Goal: Task Accomplishment & Management: Manage account settings

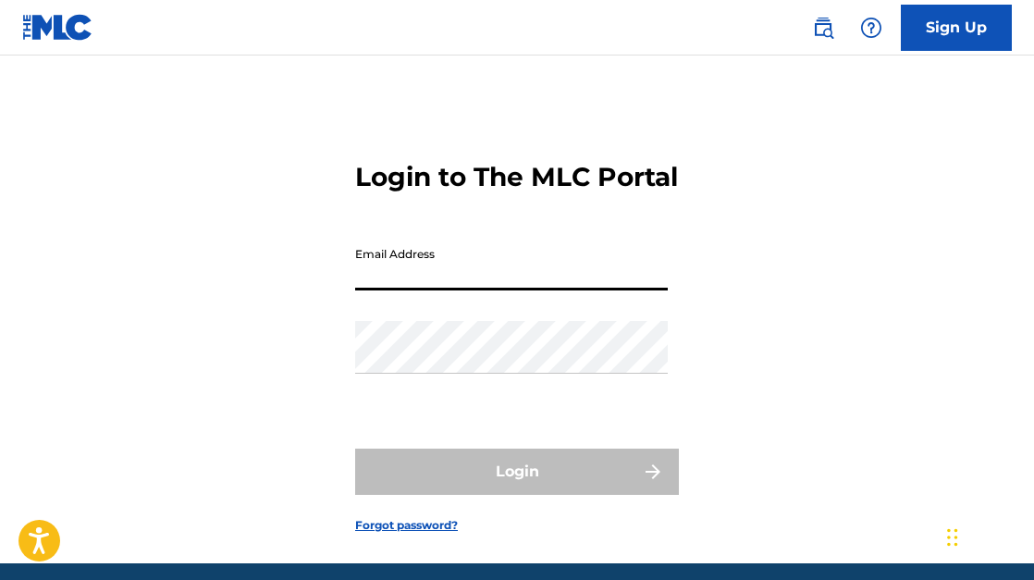
click at [513, 290] on input "Email Address" at bounding box center [511, 264] width 312 height 53
click at [391, 290] on input "Email Address" at bounding box center [511, 264] width 312 height 53
type input "[PERSON_NAME][EMAIL_ADDRESS][DOMAIN_NAME]"
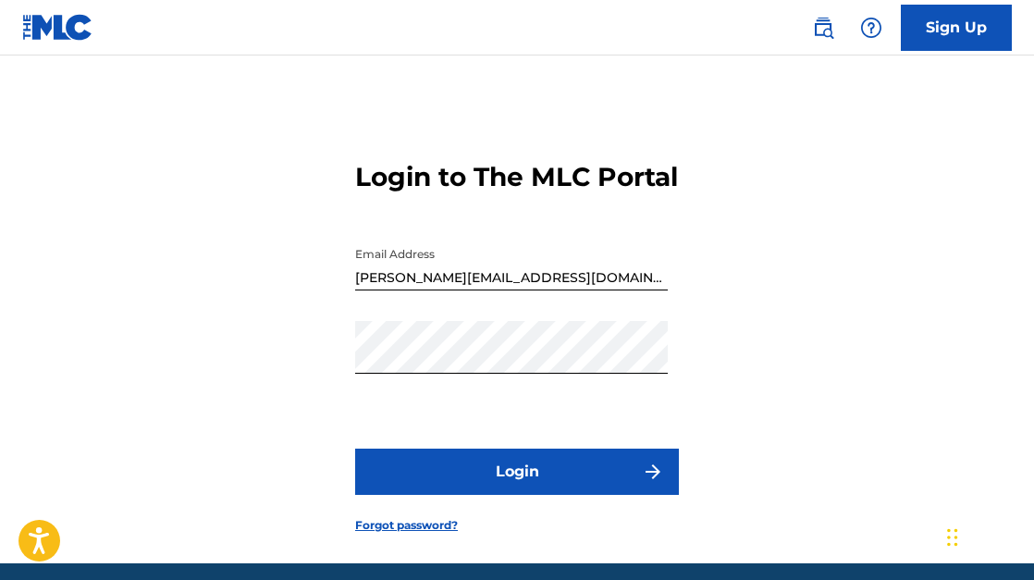
click at [515, 495] on button "Login" at bounding box center [517, 471] width 324 height 46
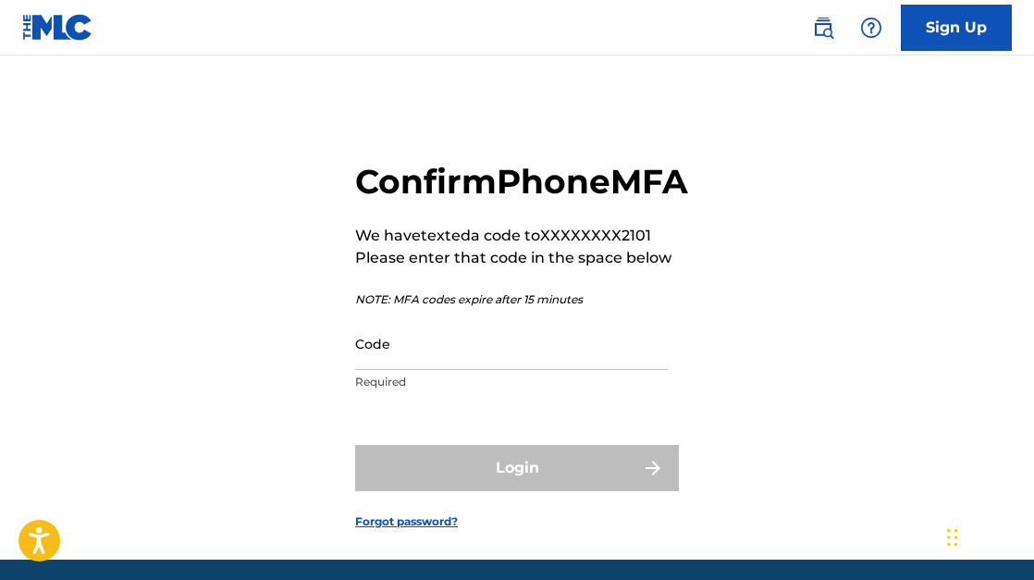
click at [430, 370] on input "Code" at bounding box center [511, 343] width 312 height 53
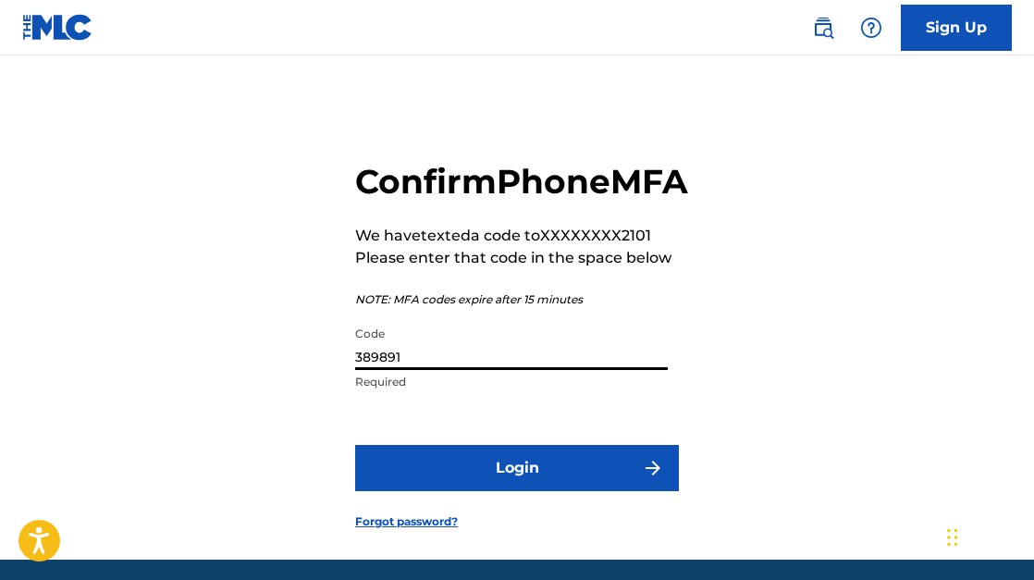
type input "389891"
click at [528, 491] on button "Login" at bounding box center [517, 468] width 324 height 46
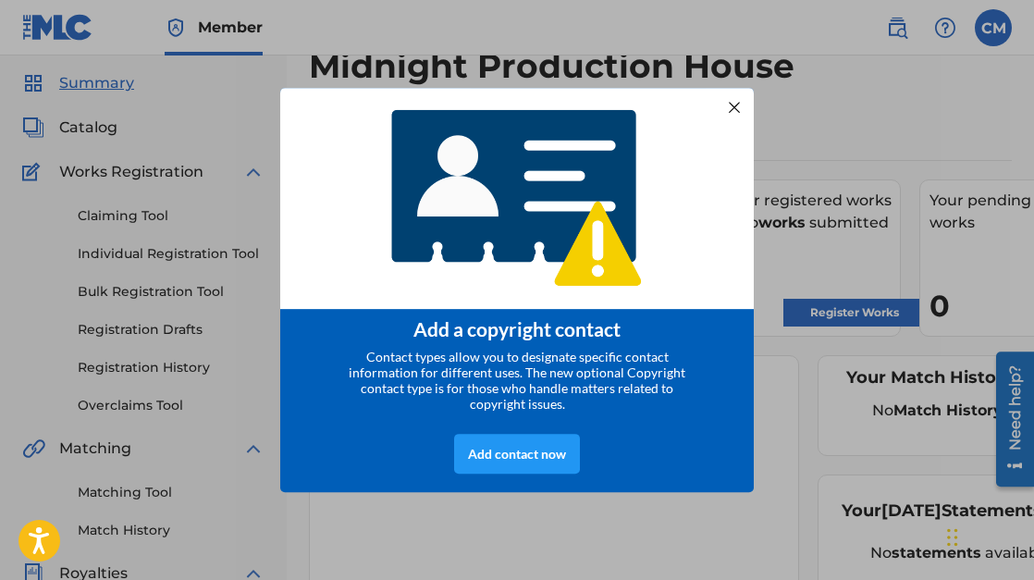
scroll to position [59, 0]
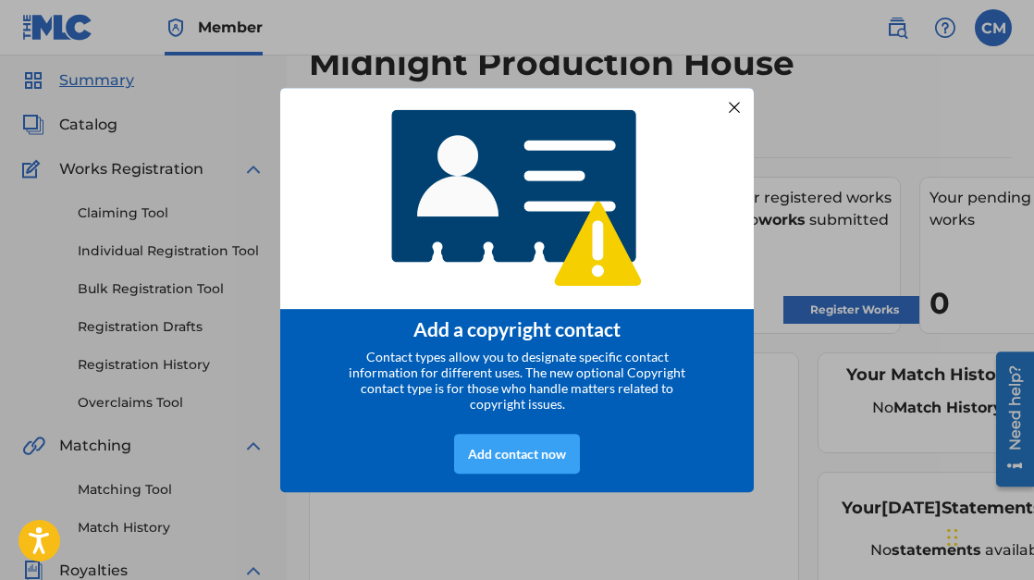
click at [539, 459] on div "Add contact now" at bounding box center [517, 454] width 126 height 40
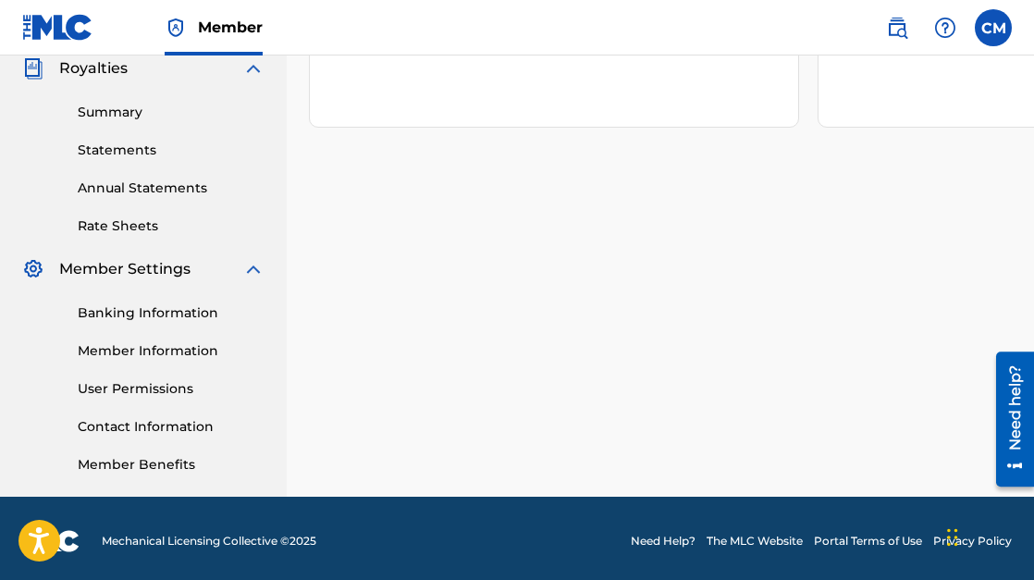
scroll to position [0, 0]
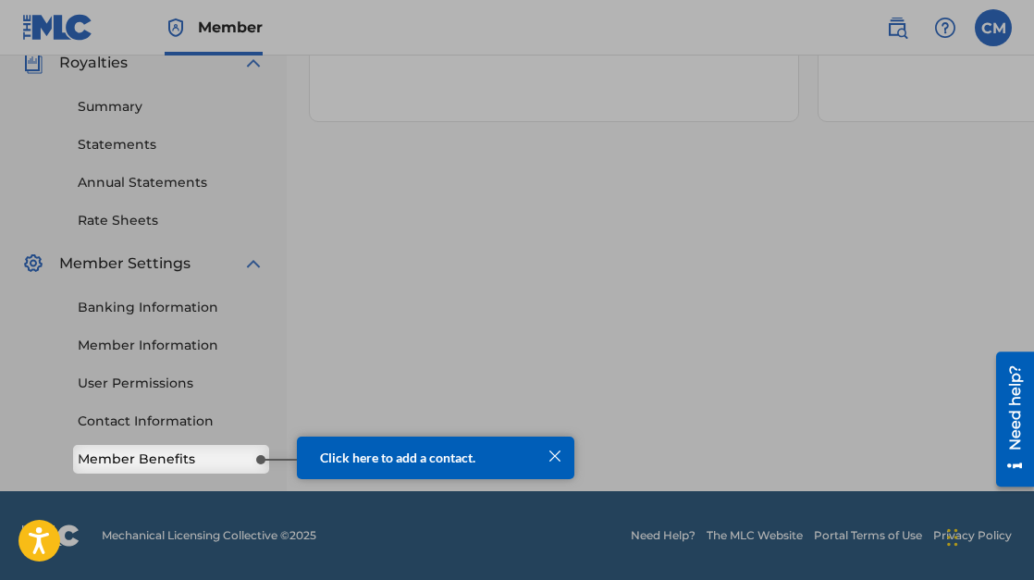
click at [550, 457] on div at bounding box center [555, 456] width 24 height 24
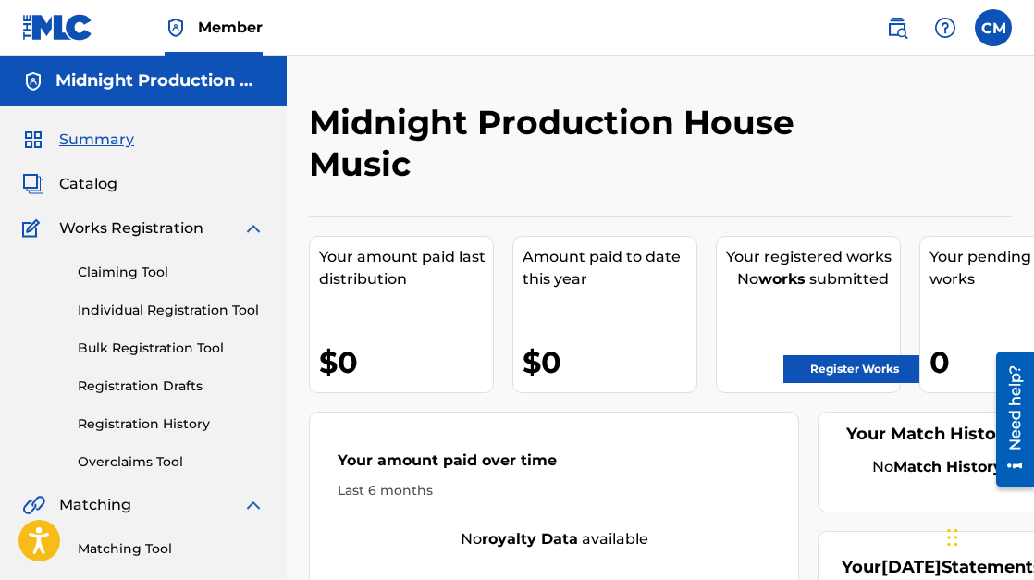
click at [95, 185] on span "Catalog" at bounding box center [88, 184] width 58 height 22
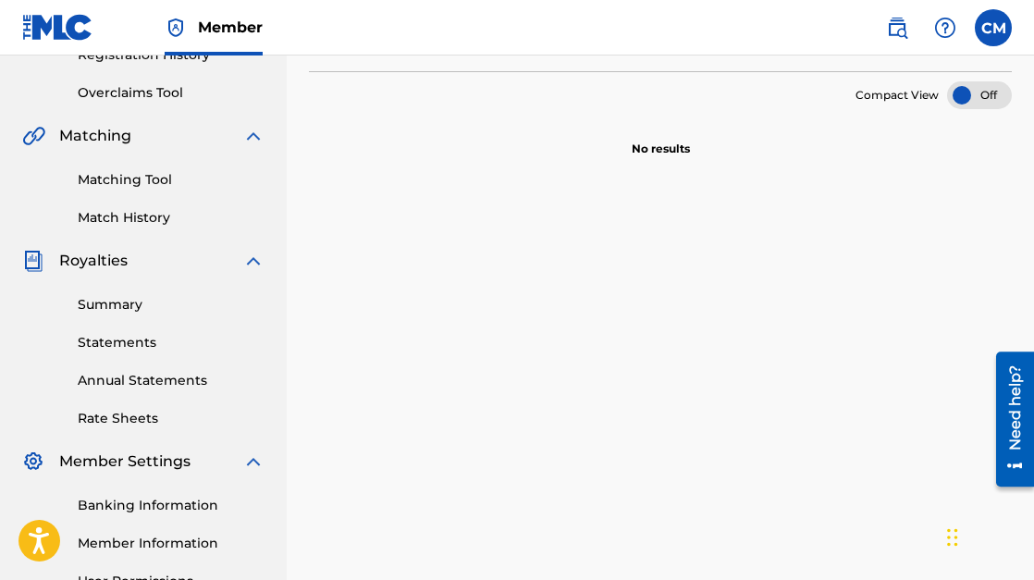
scroll to position [383, 0]
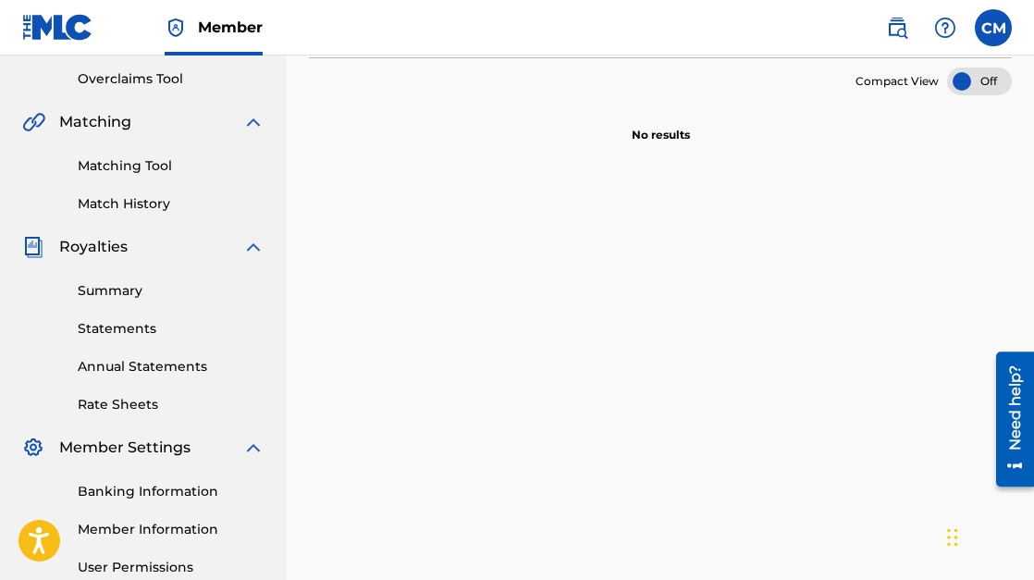
click at [117, 300] on div "Summary Statements Annual Statements Rate Sheets" at bounding box center [143, 336] width 242 height 156
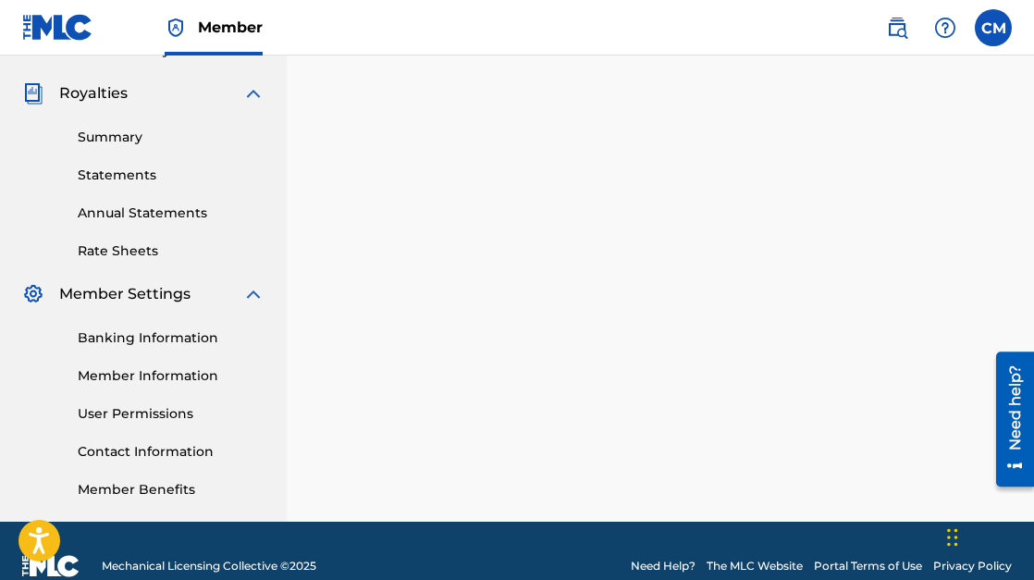
scroll to position [538, 0]
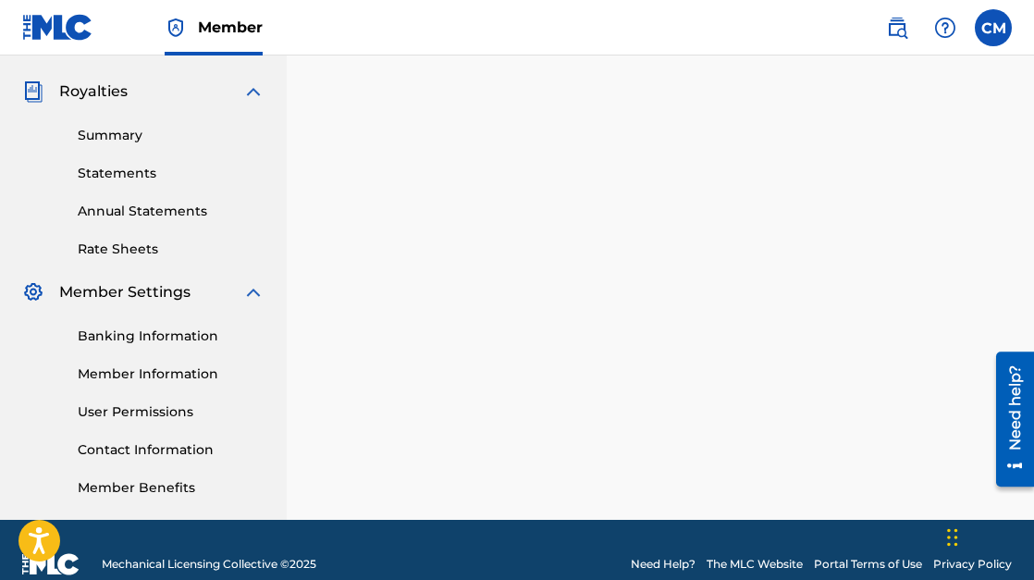
click at [150, 336] on link "Banking Information" at bounding box center [171, 335] width 187 height 19
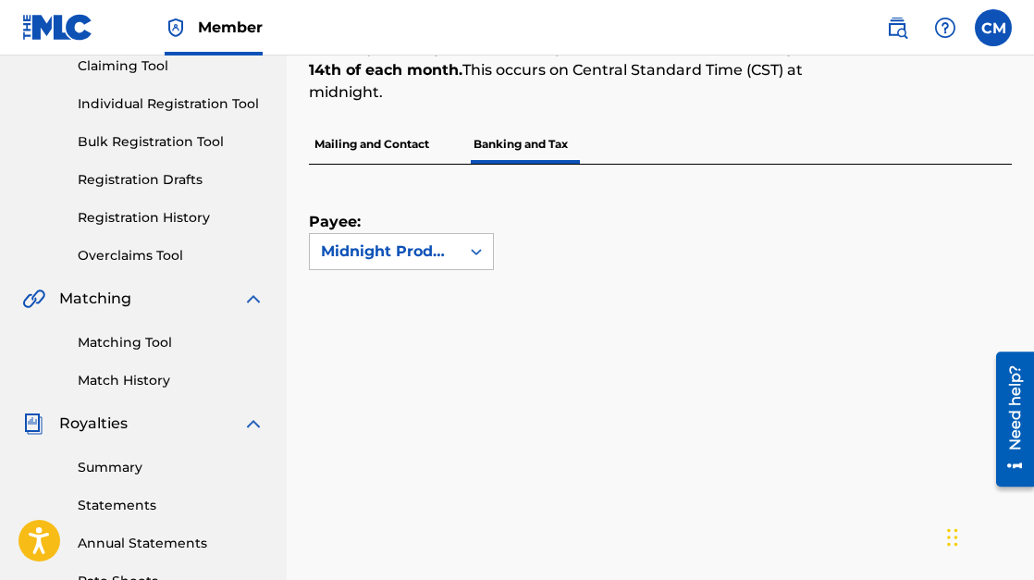
scroll to position [249, 0]
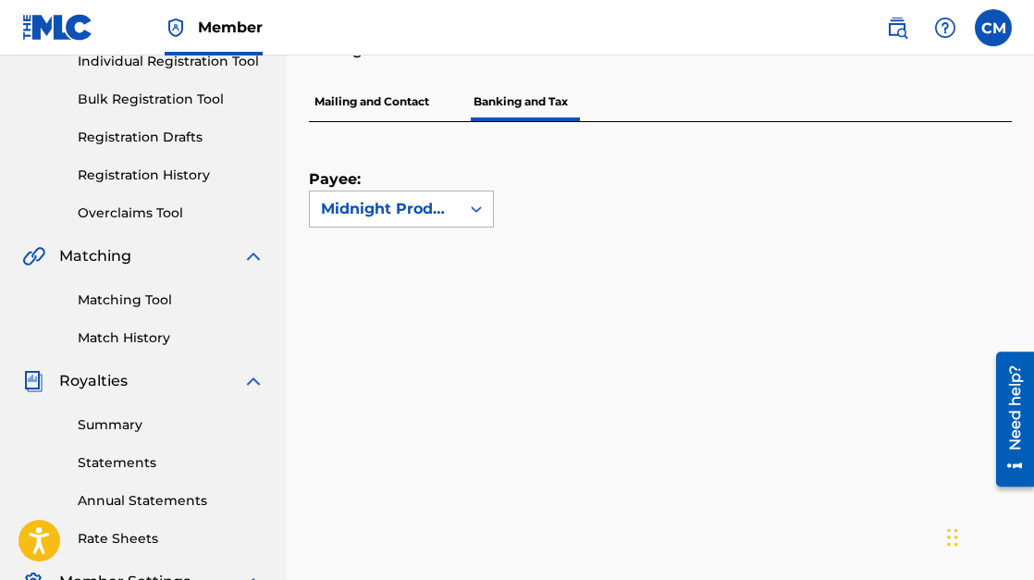
click at [477, 204] on icon at bounding box center [476, 209] width 18 height 18
click at [611, 224] on div "Payee: Midnight Production House Music" at bounding box center [638, 174] width 658 height 105
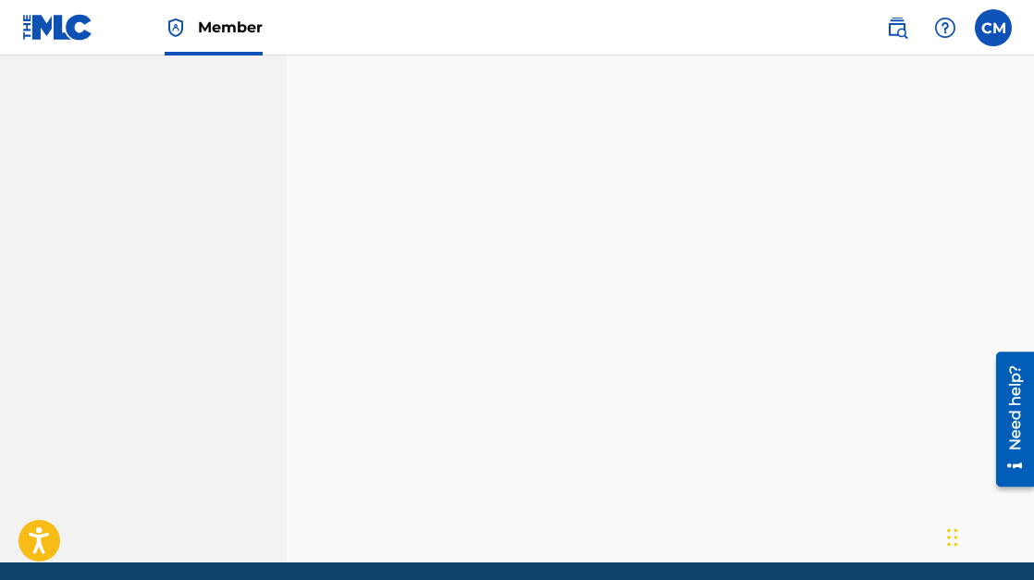
scroll to position [567, 0]
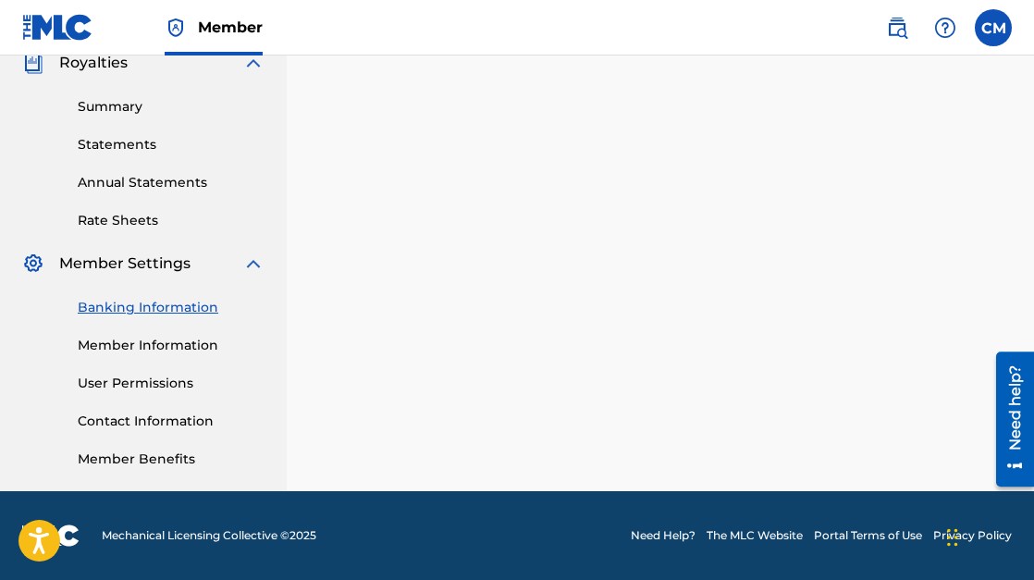
click at [174, 349] on link "Member Information" at bounding box center [171, 345] width 187 height 19
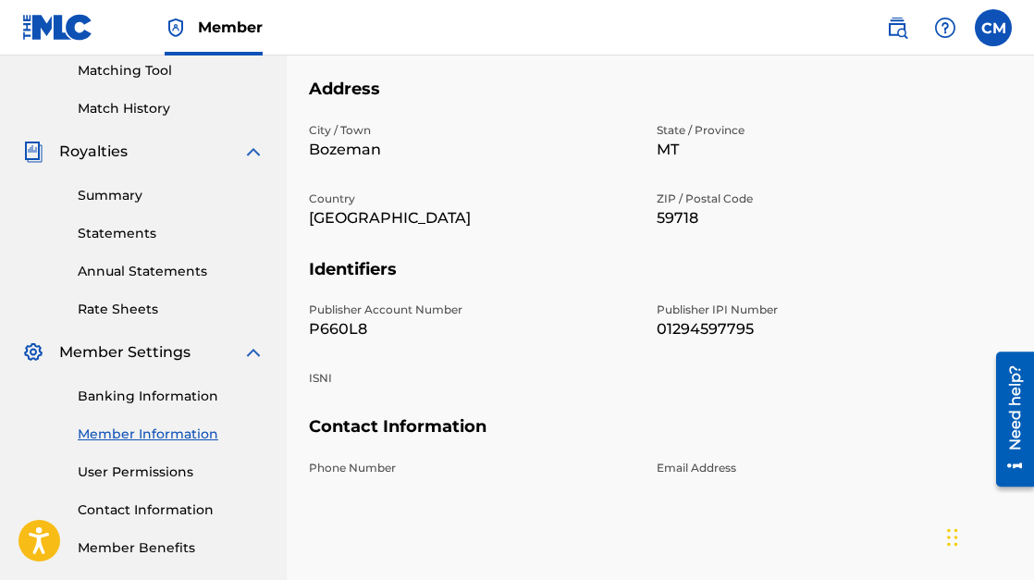
scroll to position [567, 0]
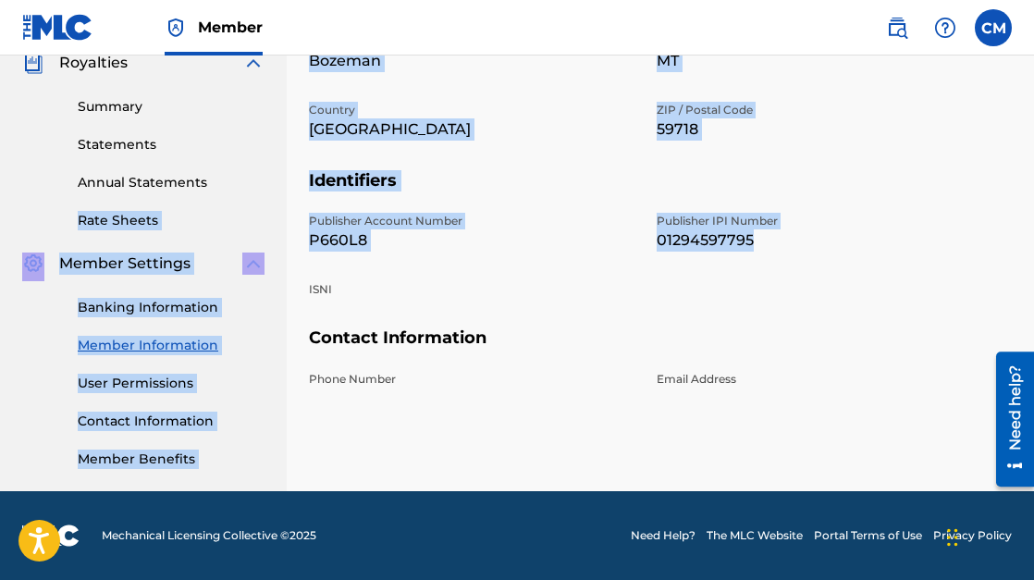
drag, startPoint x: 789, startPoint y: 250, endPoint x: 284, endPoint y: 188, distance: 508.5
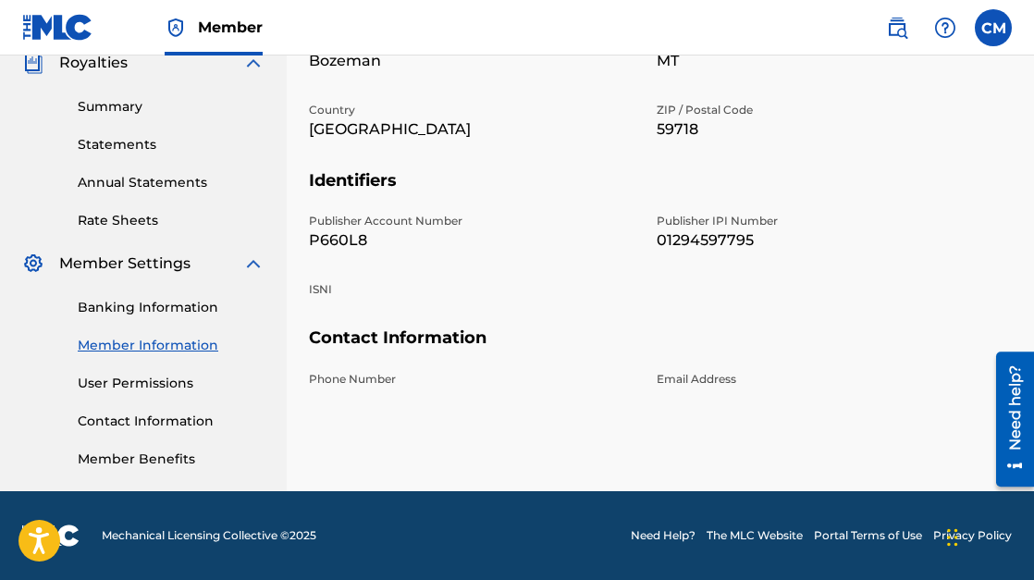
click at [526, 258] on div "Publisher Account Number P660L8 Publisher IPI Number 01294597795 ISNI" at bounding box center [645, 270] width 673 height 115
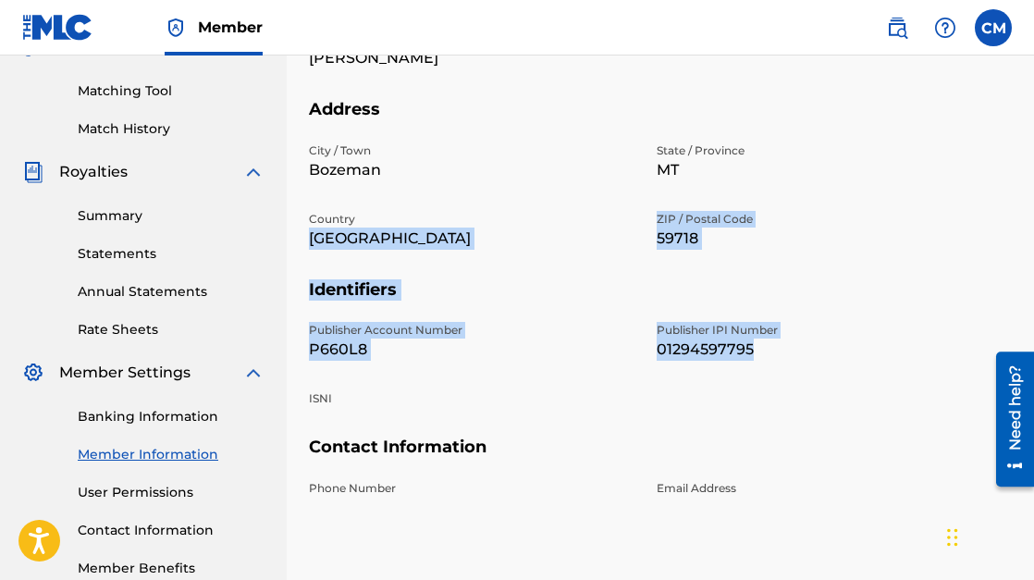
scroll to position [457, 0]
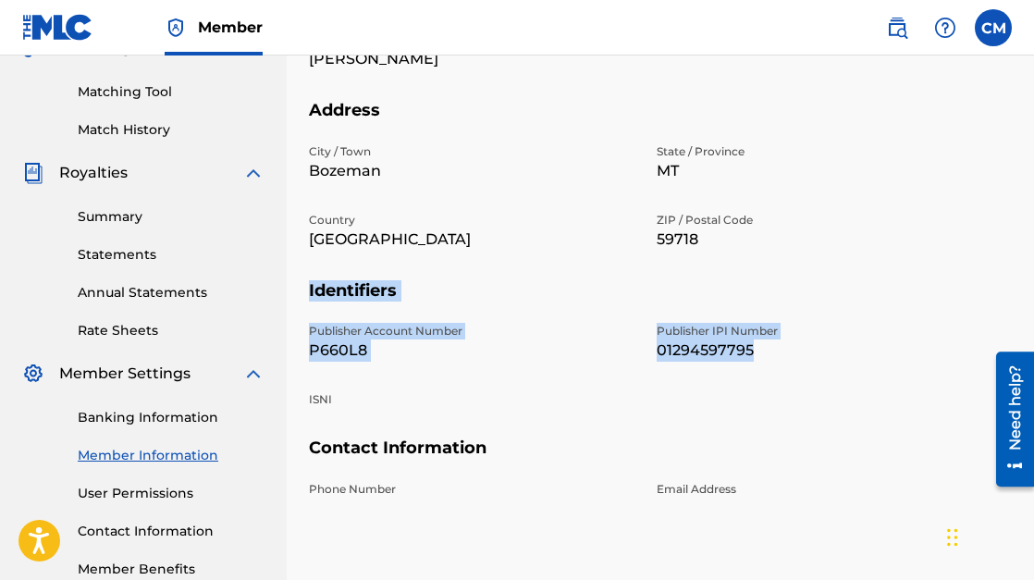
drag, startPoint x: 775, startPoint y: 355, endPoint x: 305, endPoint y: 287, distance: 474.6
click at [305, 287] on div "Mailing and Contact Information entered on the Mailing and Contact tab is used …" at bounding box center [660, 123] width 747 height 956
copy section "Identifiers Publisher Account Number P660L8 Publisher IPI Number 01294597795"
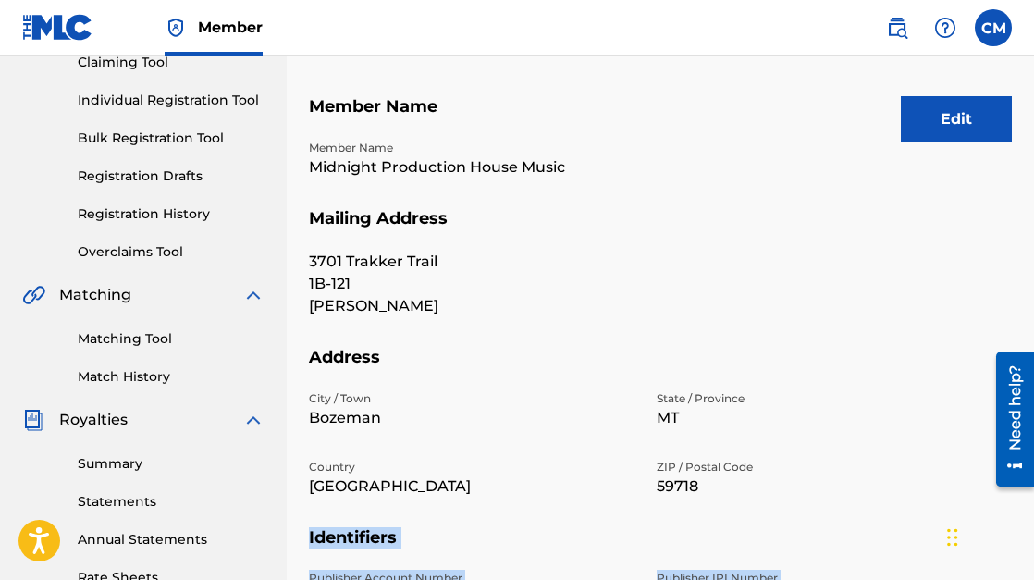
scroll to position [208, 0]
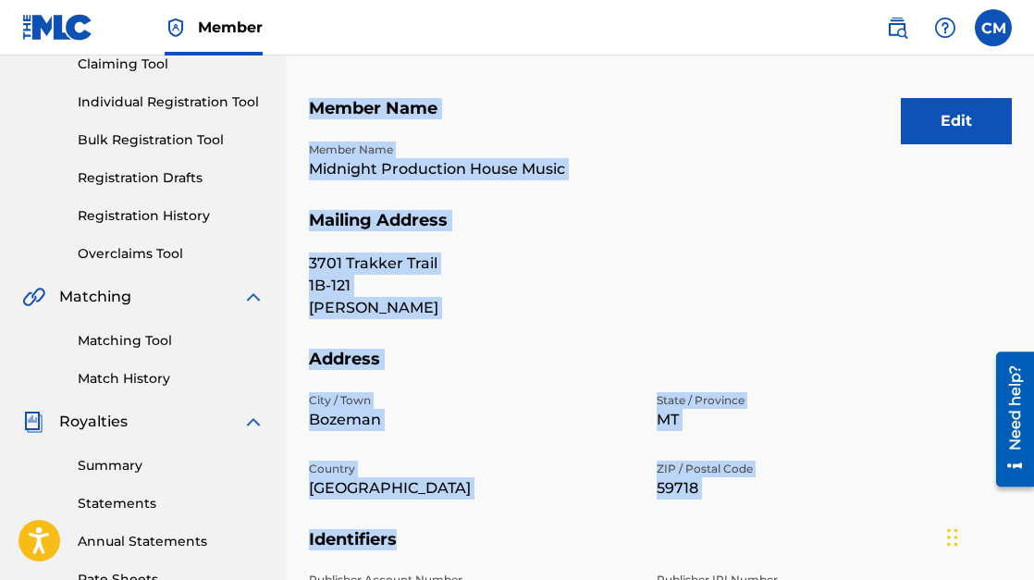
drag, startPoint x: 309, startPoint y: 106, endPoint x: 728, endPoint y: 539, distance: 602.7
click at [728, 539] on div "Edit Member Name Member Name Midnight Production House Music Mailing Address [S…" at bounding box center [660, 437] width 703 height 766
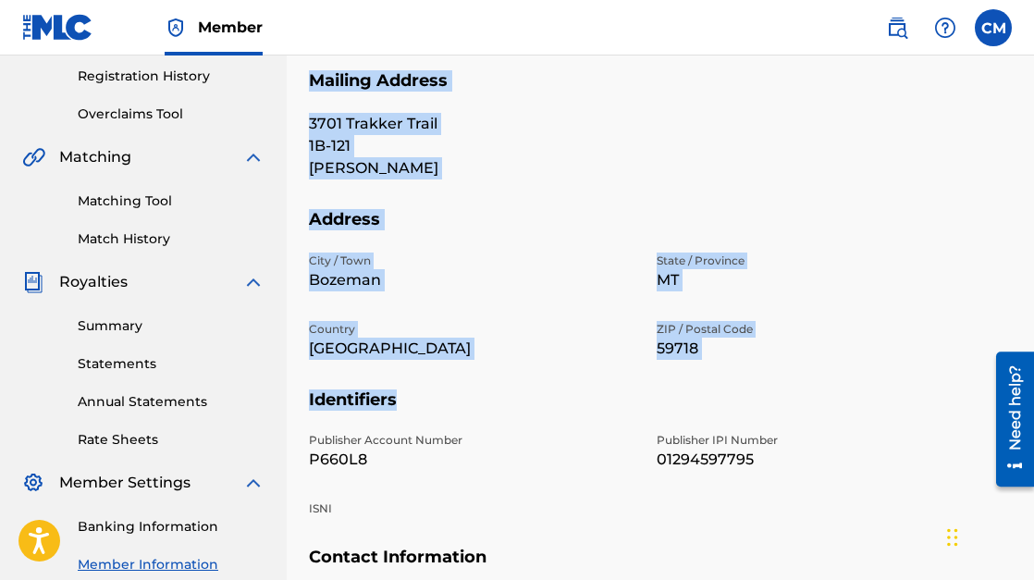
scroll to position [361, 0]
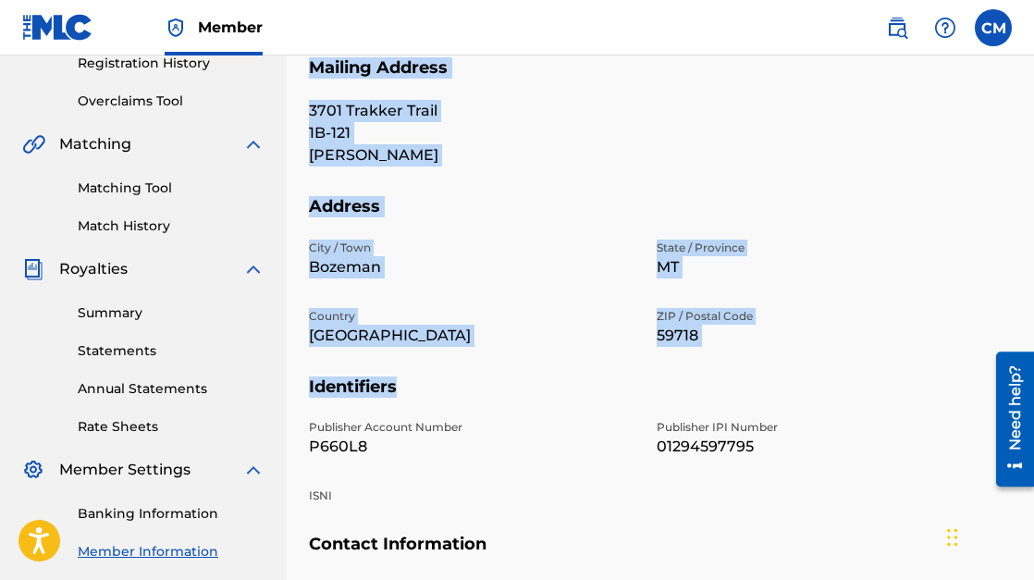
copy div "Member Name Member Name Midnight Production House Music Mailing Address [STREET…"
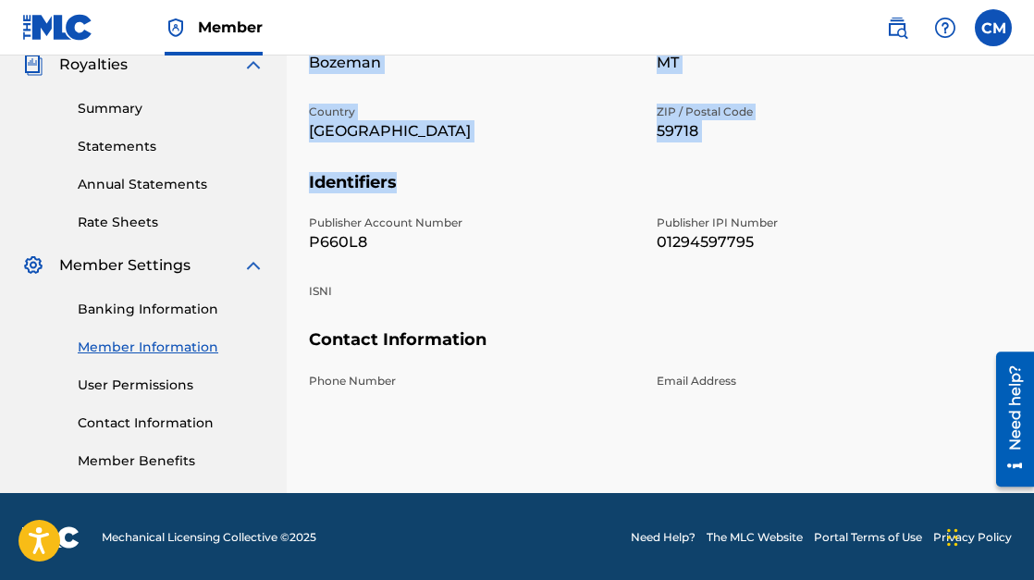
scroll to position [564, 0]
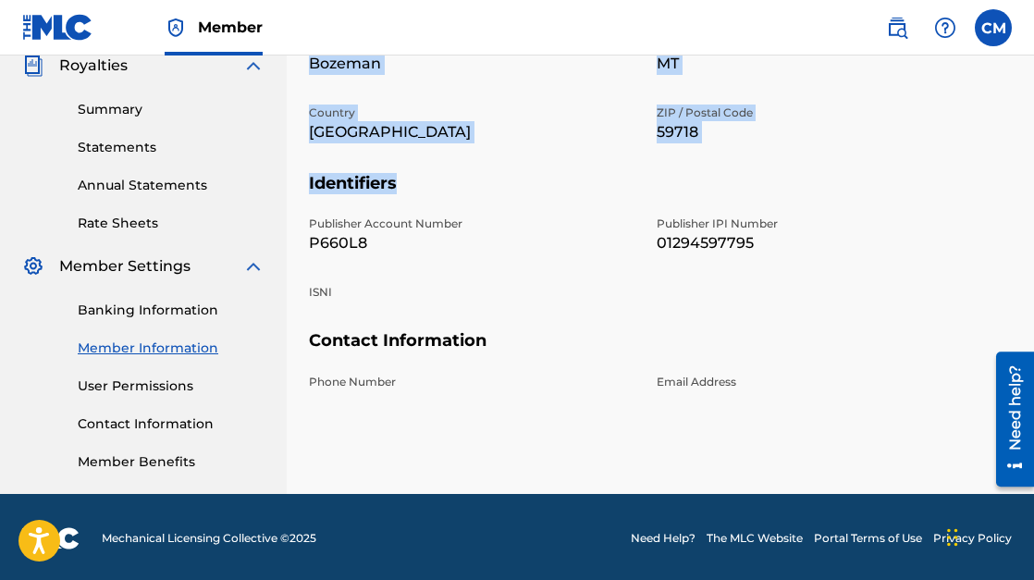
click at [123, 385] on link "User Permissions" at bounding box center [171, 385] width 187 height 19
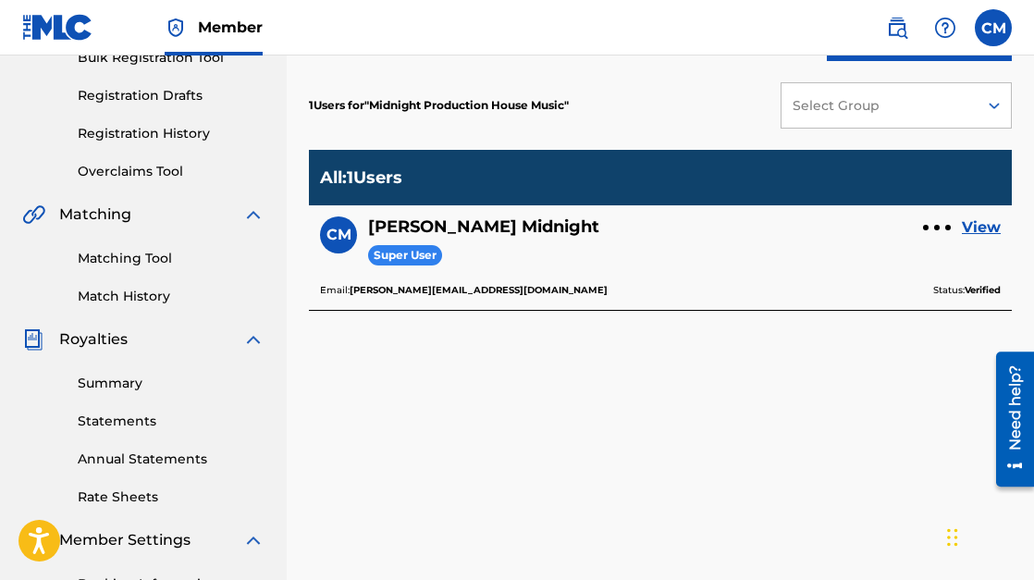
scroll to position [300, 0]
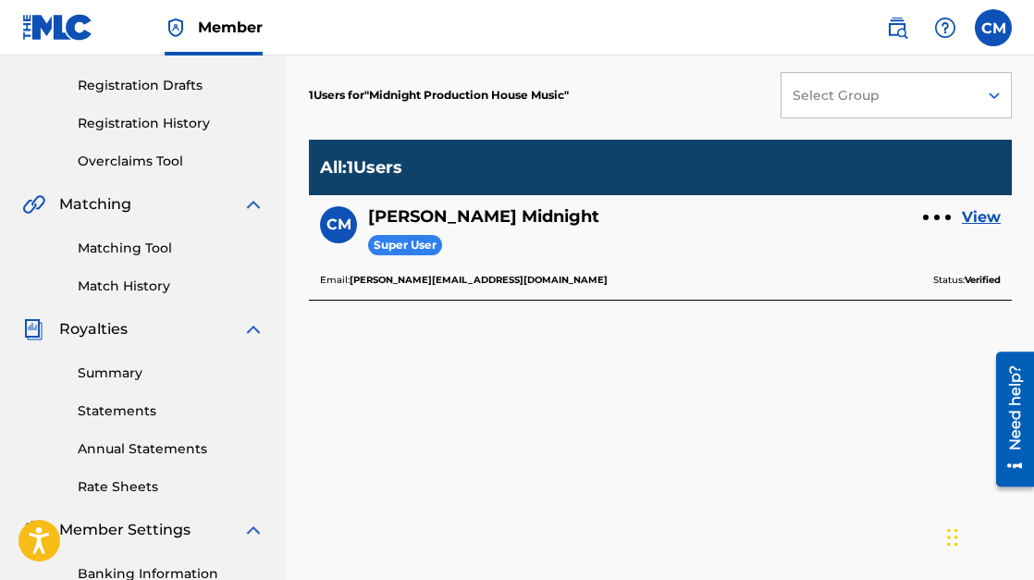
click at [135, 489] on link "Rate Sheets" at bounding box center [171, 486] width 187 height 19
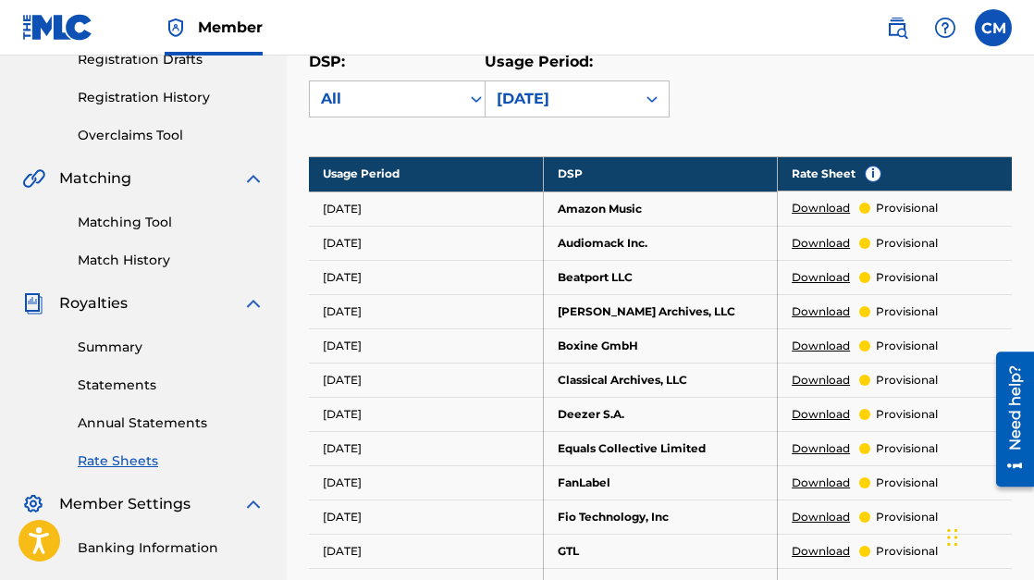
scroll to position [401, 0]
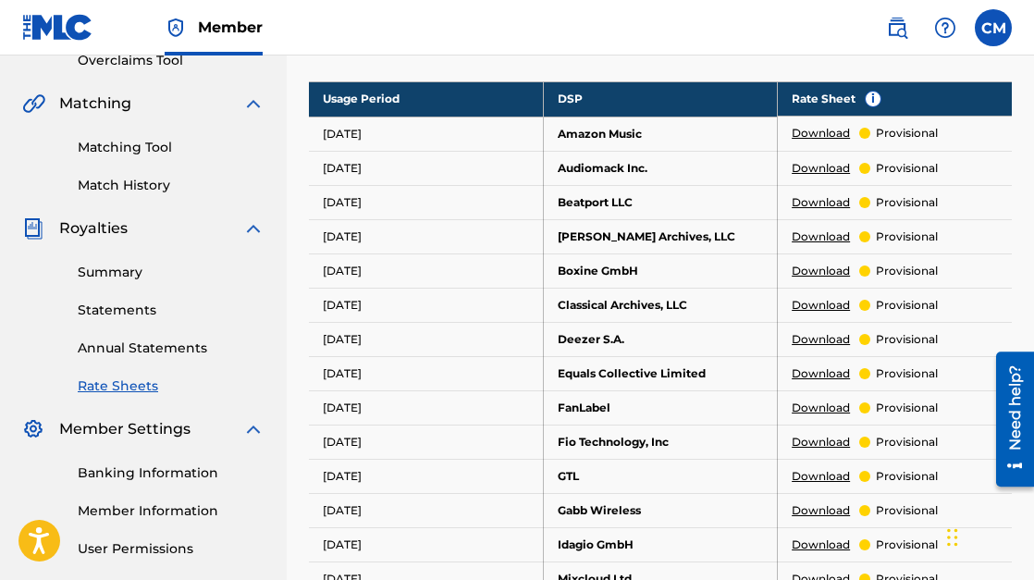
click at [132, 476] on link "Banking Information" at bounding box center [171, 472] width 187 height 19
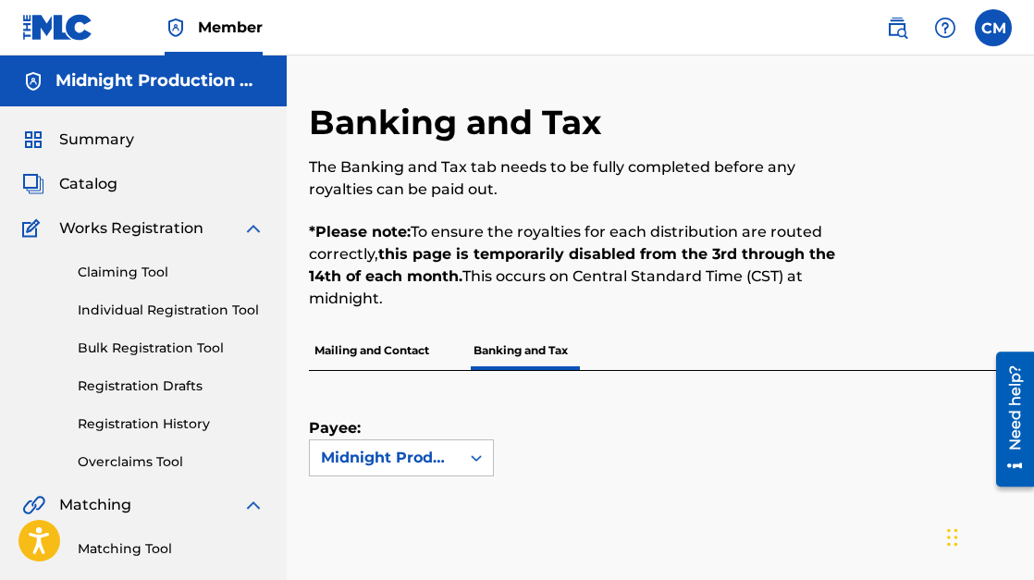
scroll to position [117, 0]
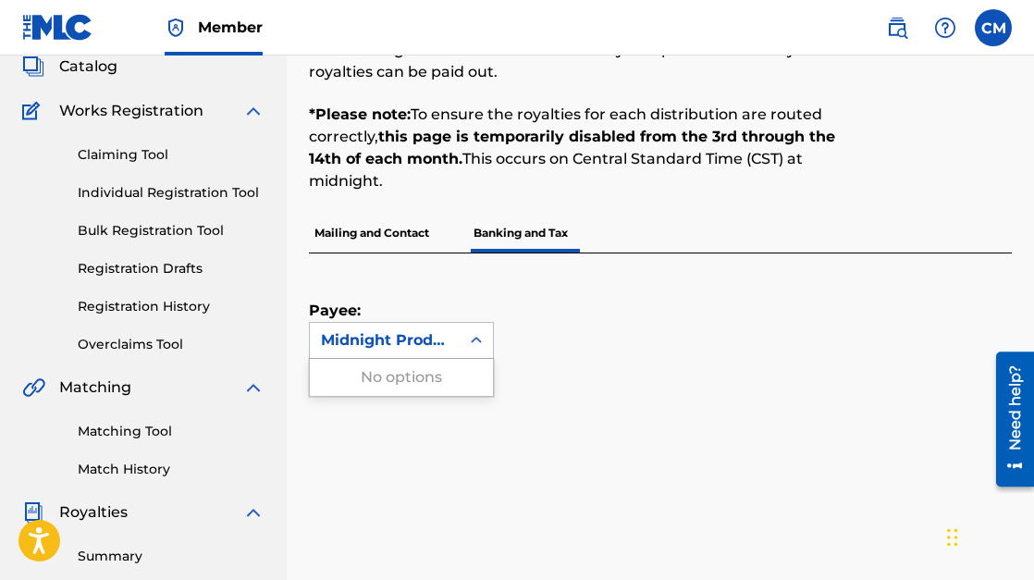
click at [475, 340] on icon at bounding box center [476, 339] width 11 height 6
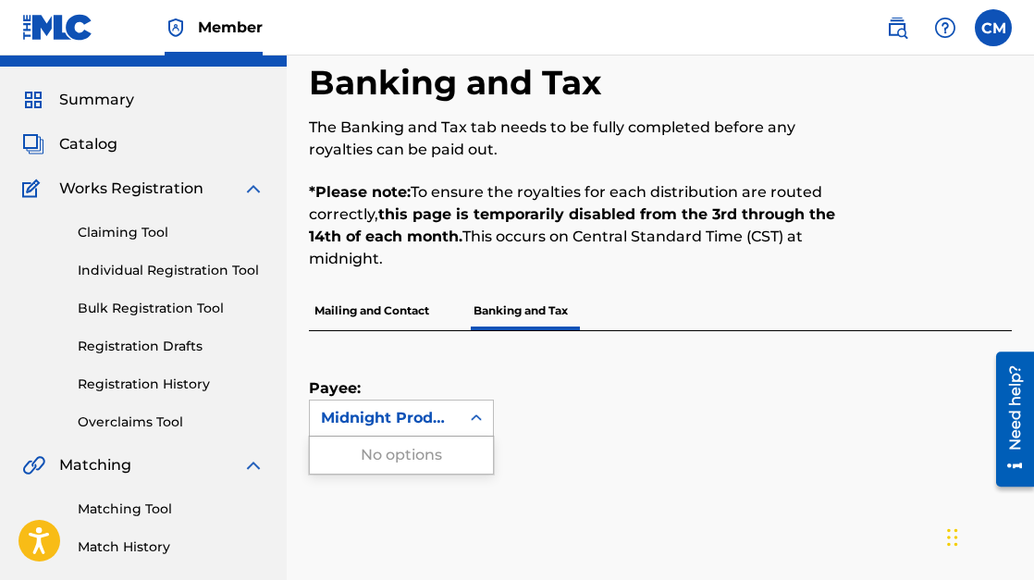
scroll to position [0, 0]
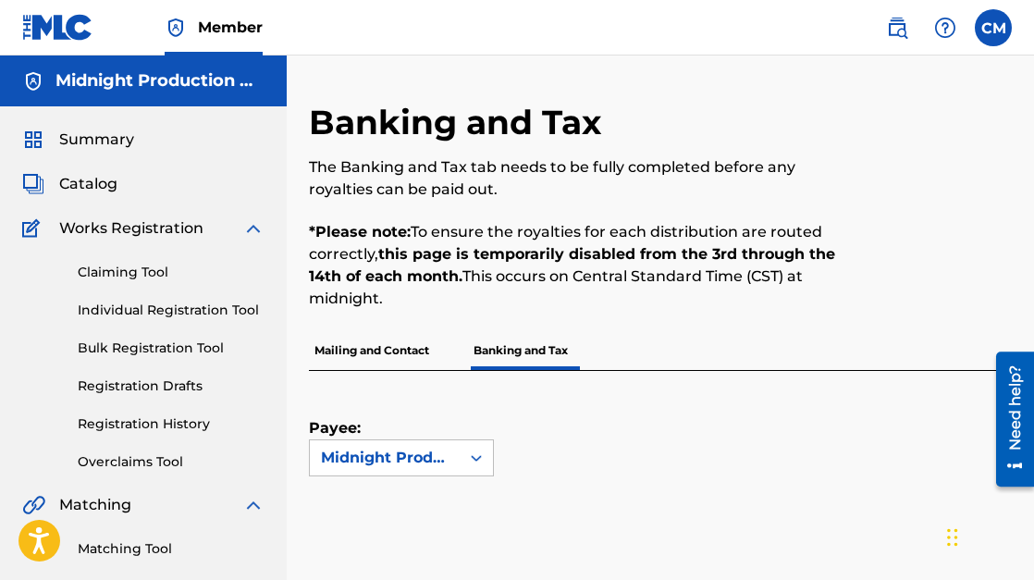
click at [38, 80] on img at bounding box center [33, 81] width 22 height 22
click at [994, 28] on label at bounding box center [992, 27] width 37 height 37
click at [993, 28] on input "CM [PERSON_NAME] [PERSON_NAME][EMAIL_ADDRESS][DOMAIN_NAME] Notification Prefere…" at bounding box center [993, 28] width 0 height 0
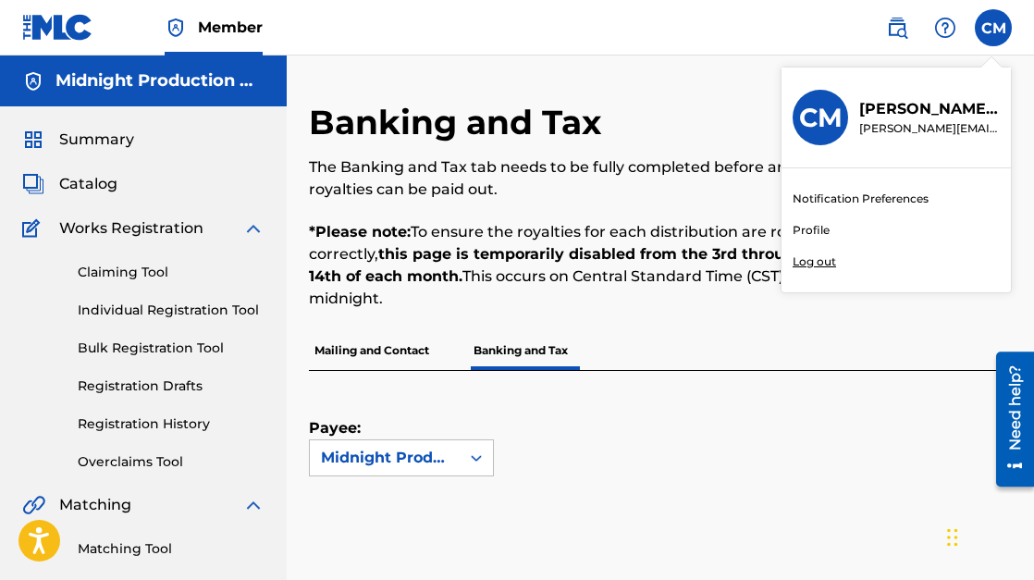
click at [819, 232] on link "Profile" at bounding box center [810, 230] width 37 height 17
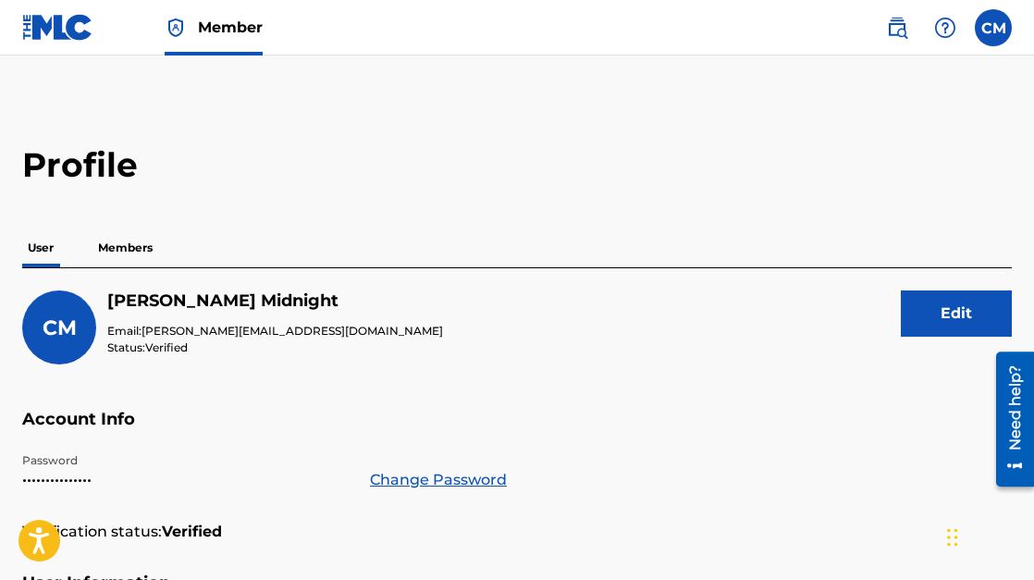
click at [132, 248] on p "Members" at bounding box center [125, 247] width 66 height 39
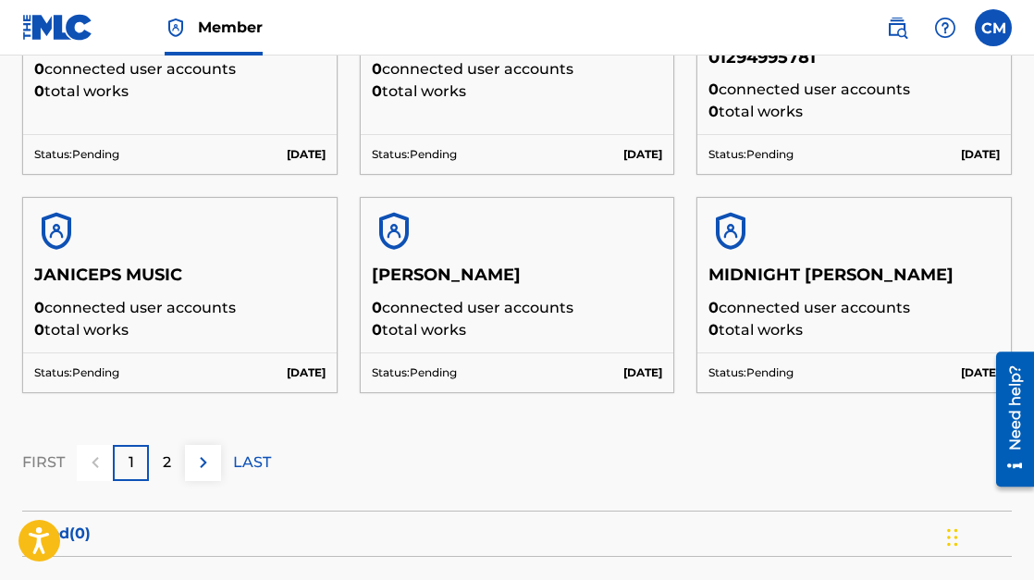
scroll to position [473, 0]
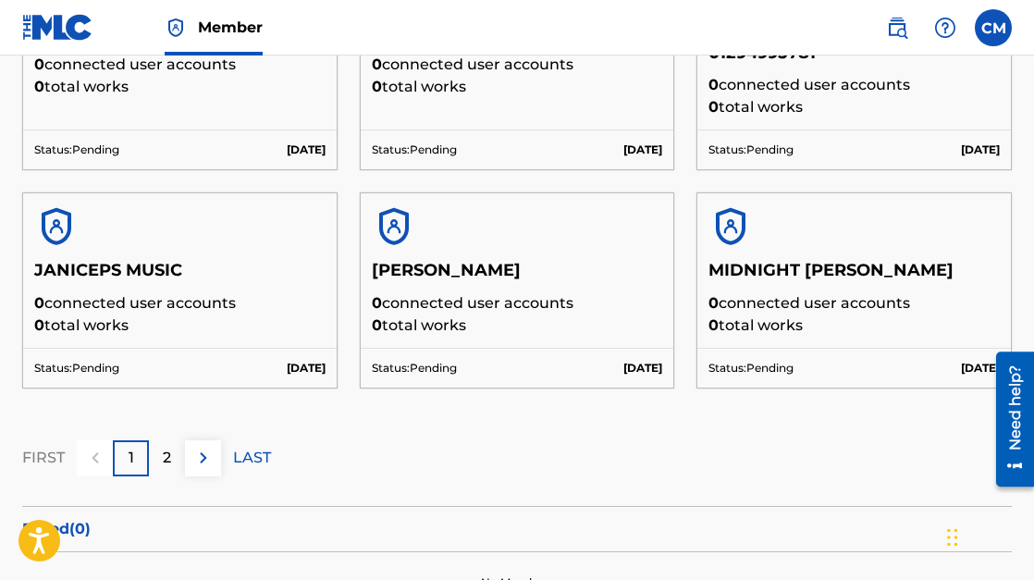
click at [165, 446] on p "2" at bounding box center [167, 457] width 8 height 22
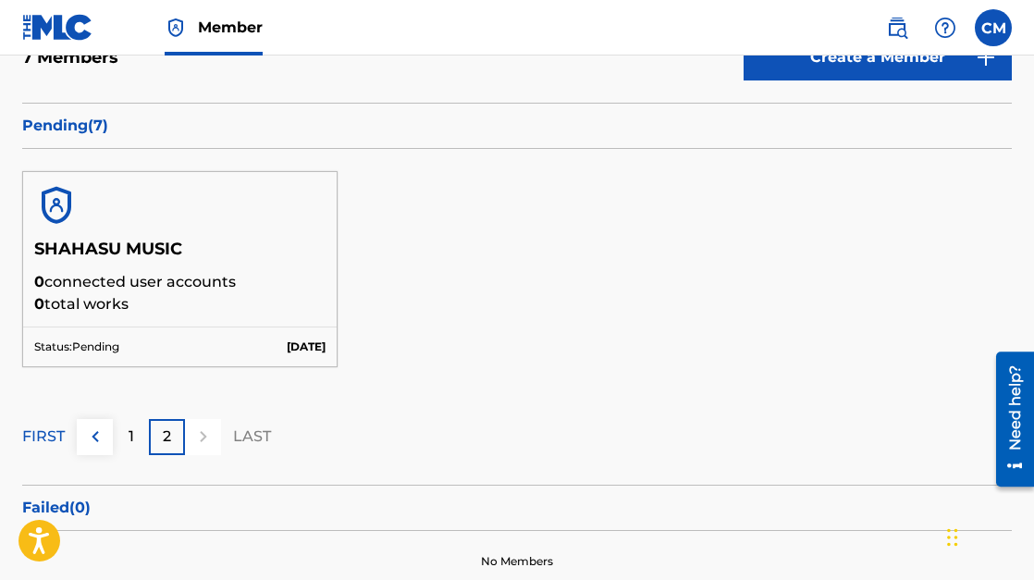
scroll to position [258, 0]
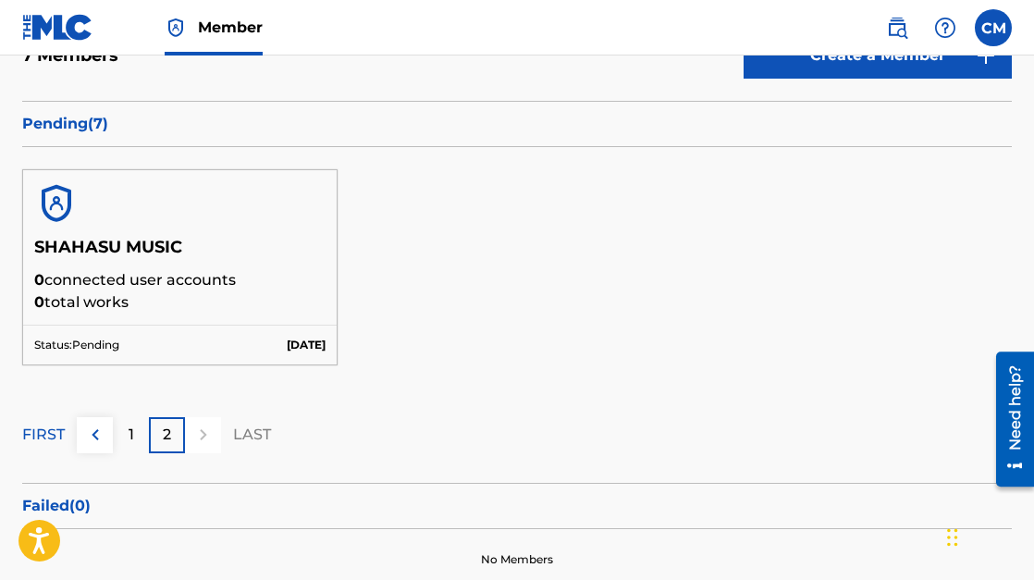
click at [136, 433] on div "1" at bounding box center [131, 435] width 36 height 36
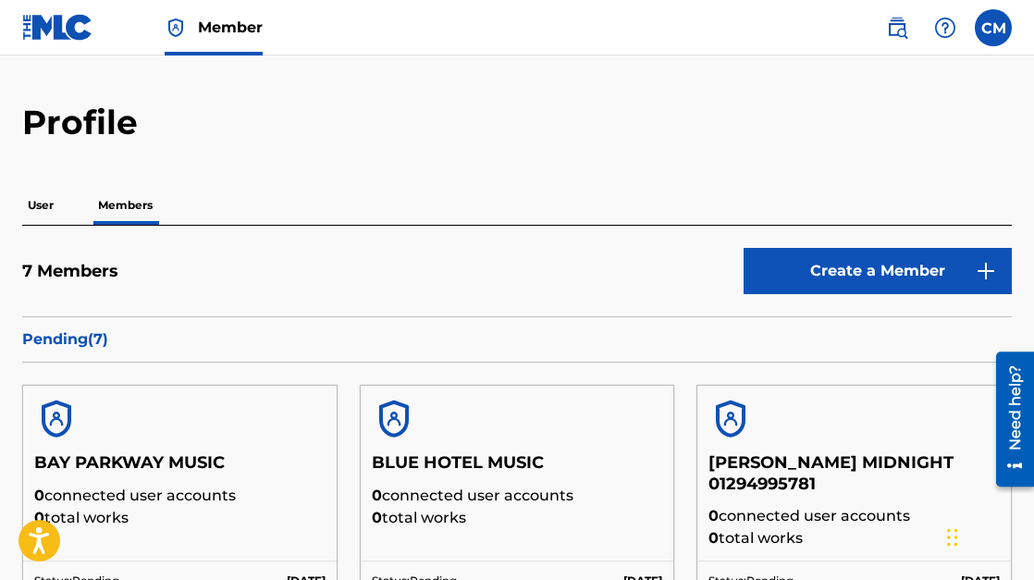
scroll to position [0, 0]
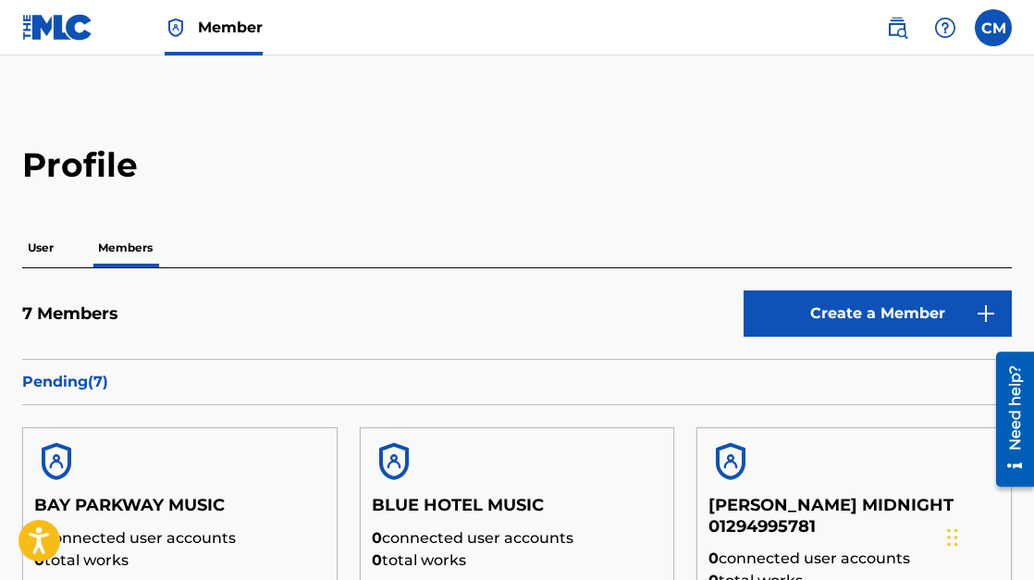
click at [49, 244] on p "User" at bounding box center [40, 247] width 37 height 39
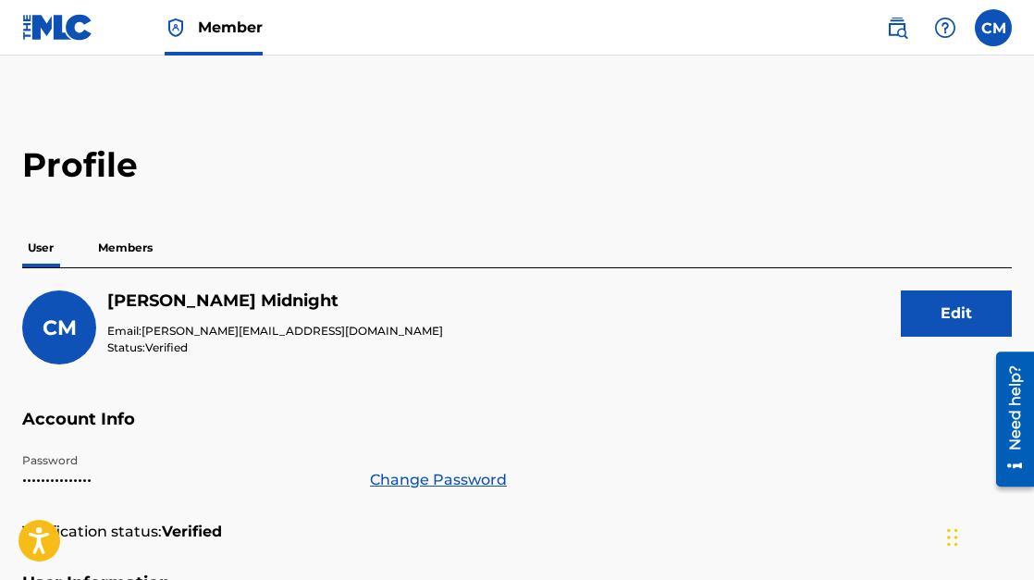
click at [248, 30] on span "Member" at bounding box center [230, 27] width 65 height 21
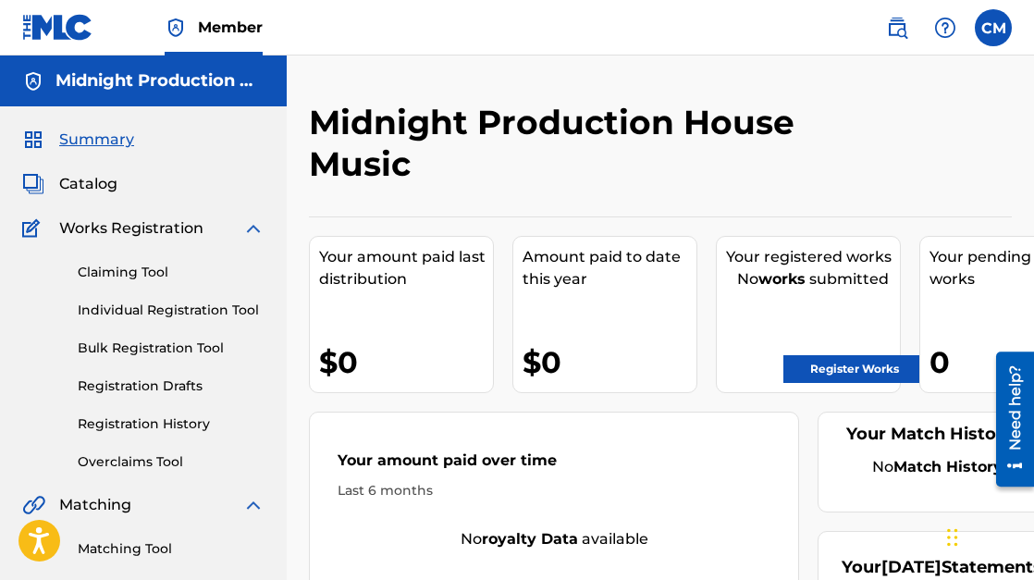
click at [127, 275] on link "Claiming Tool" at bounding box center [171, 272] width 187 height 19
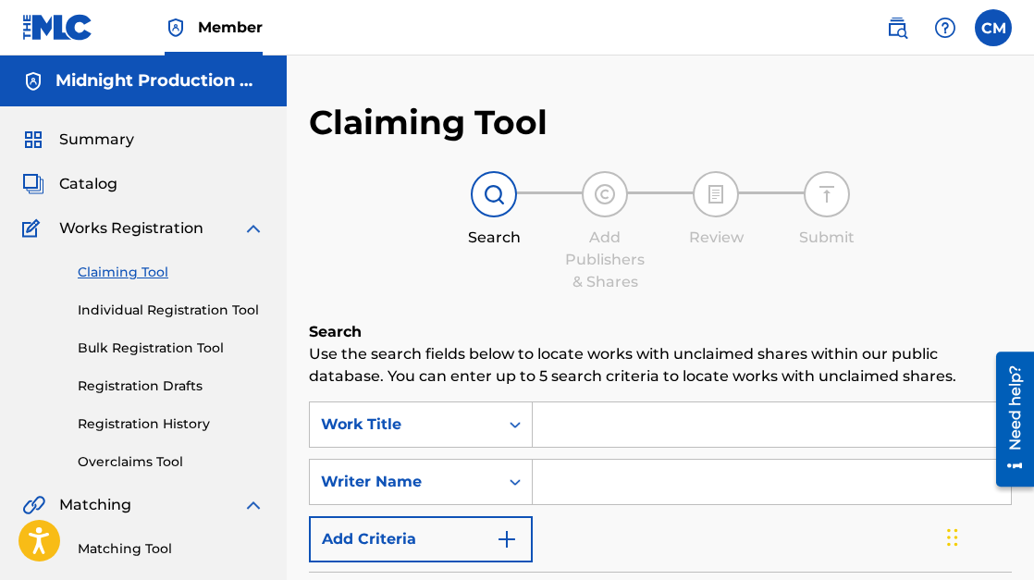
click at [105, 186] on span "Catalog" at bounding box center [88, 184] width 58 height 22
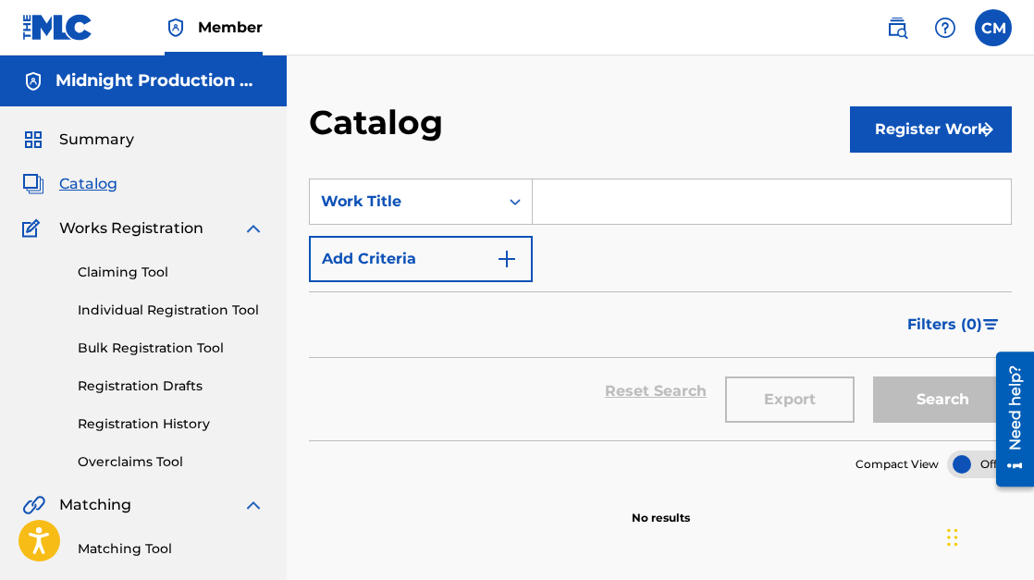
click at [92, 135] on span "Summary" at bounding box center [96, 139] width 75 height 22
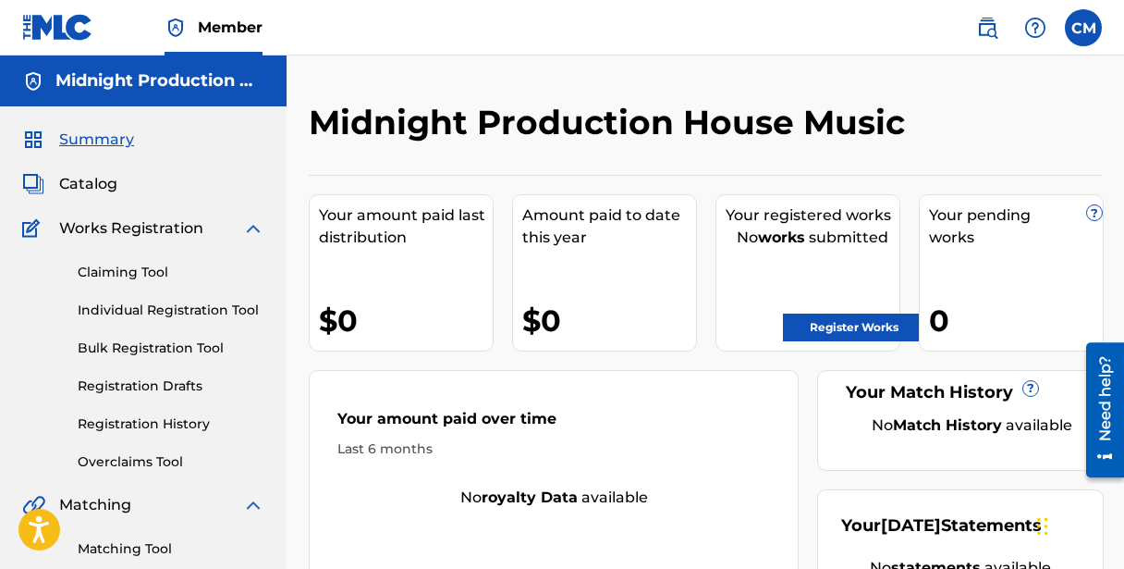
click at [209, 24] on span "Member" at bounding box center [230, 27] width 65 height 21
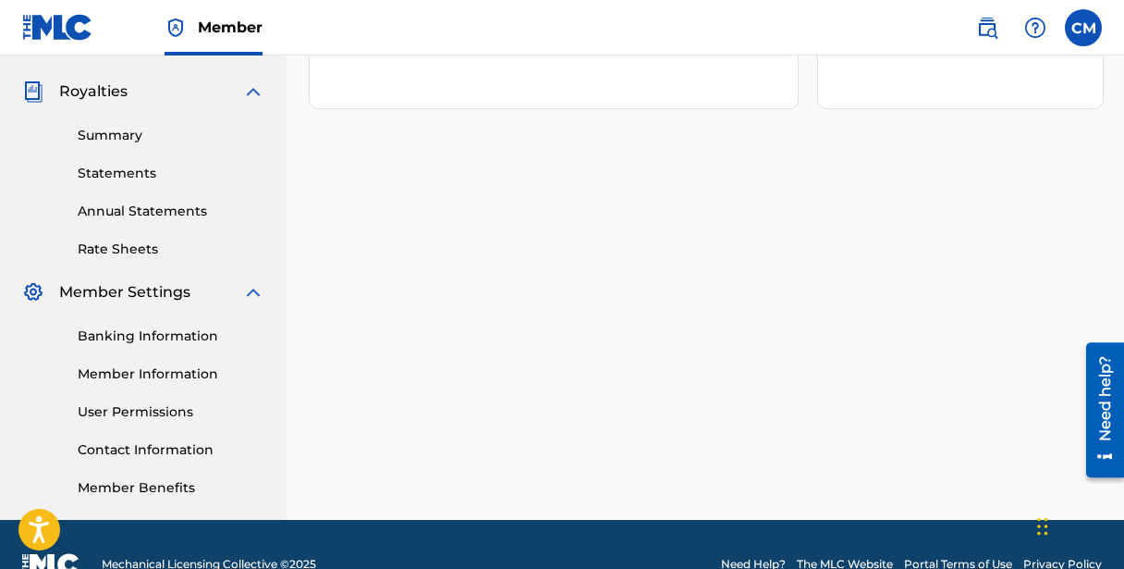
scroll to position [578, 0]
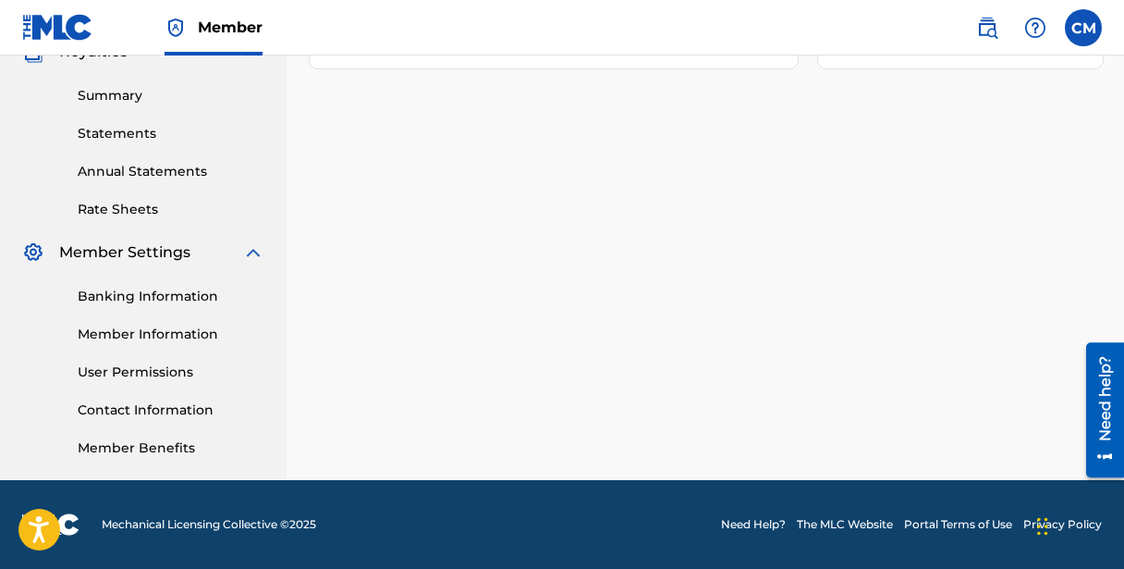
click at [142, 332] on link "Member Information" at bounding box center [171, 333] width 187 height 19
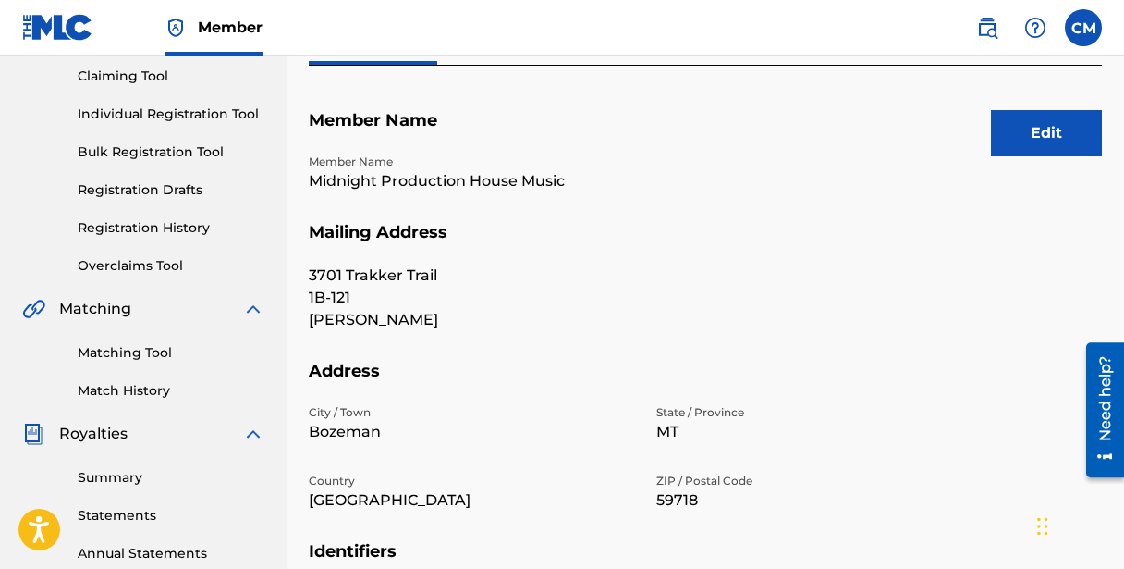
scroll to position [193, 0]
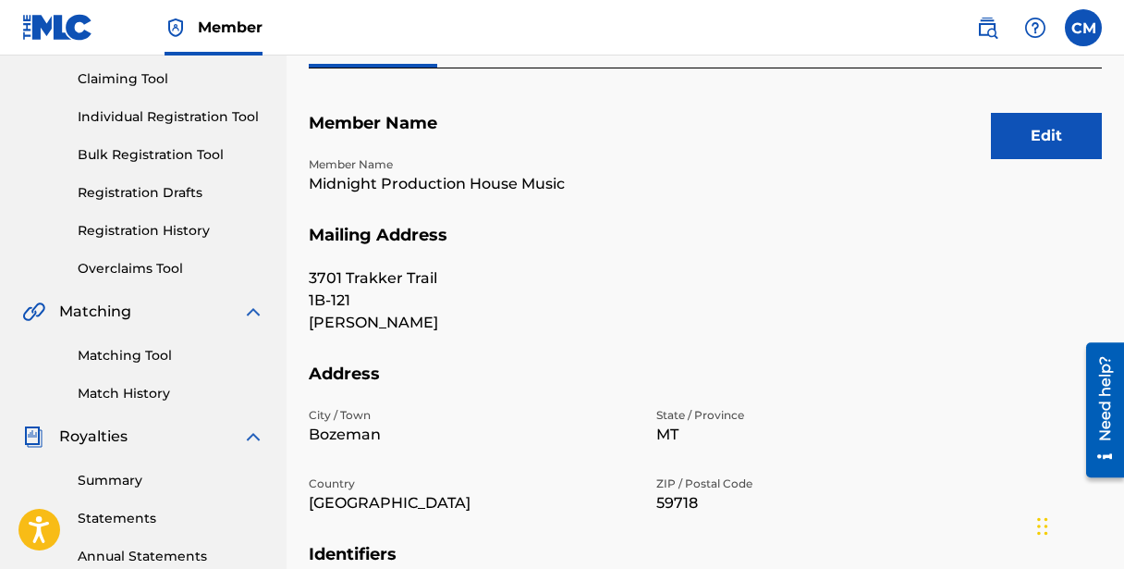
click at [1033, 140] on button "Edit" at bounding box center [1046, 136] width 111 height 46
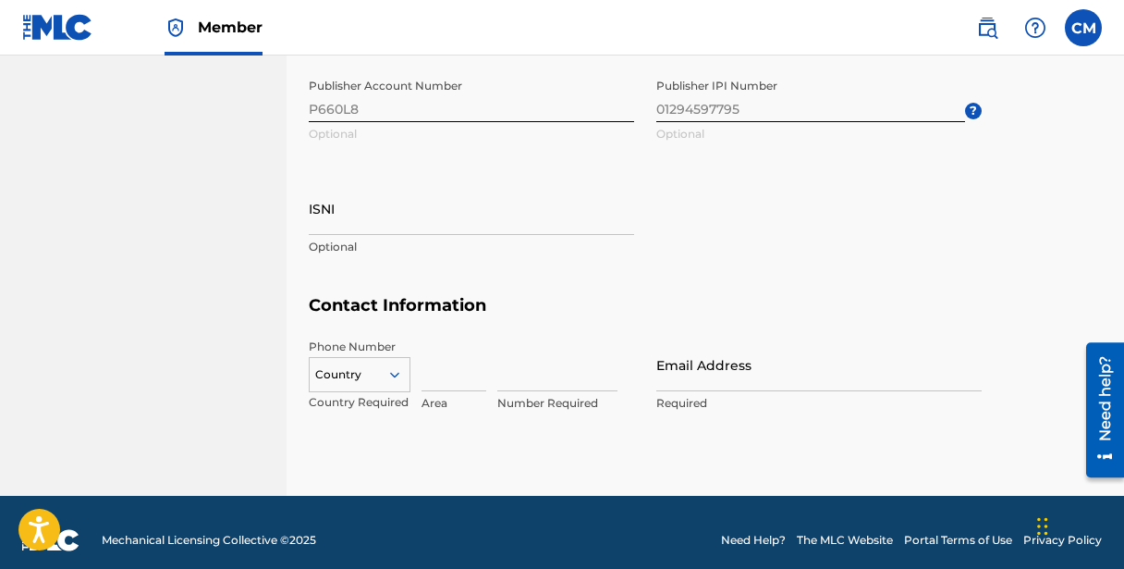
scroll to position [1000, 0]
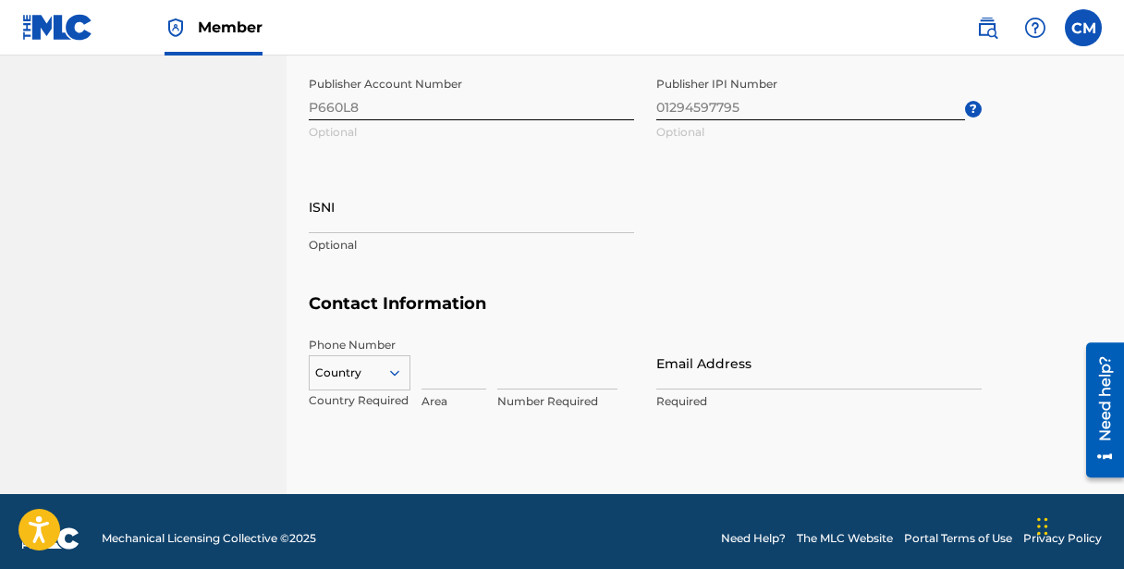
click at [390, 373] on div "Country" at bounding box center [360, 369] width 102 height 28
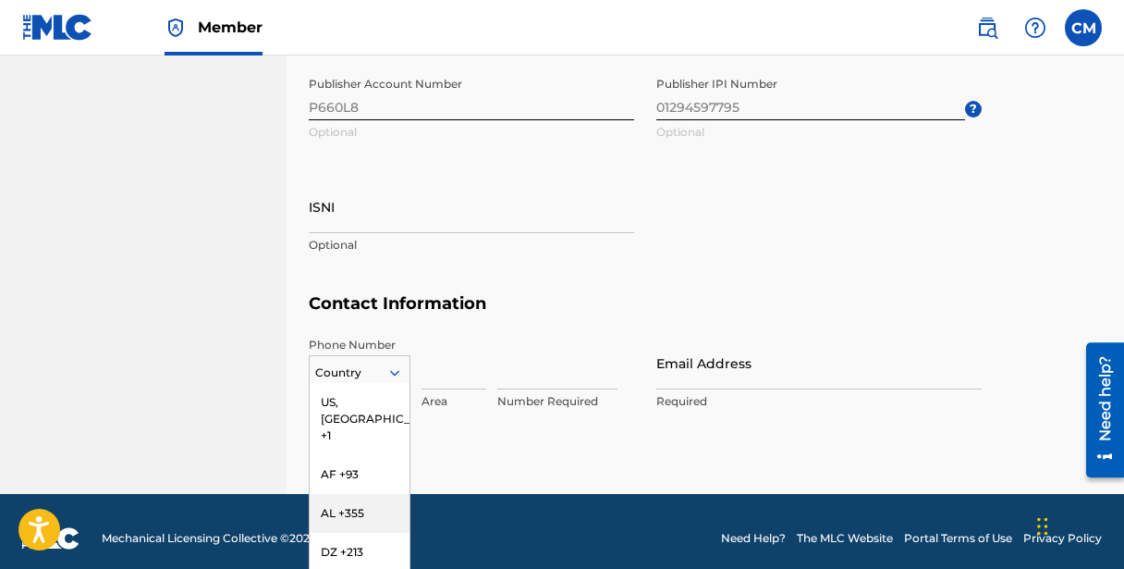
scroll to position [1092, 0]
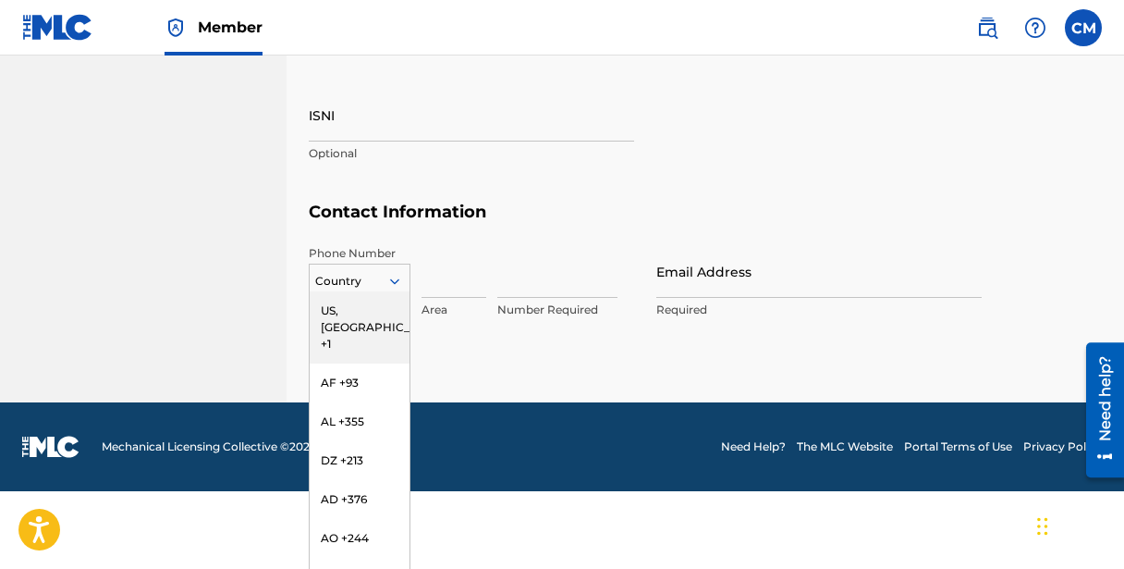
click at [357, 312] on div "US, [GEOGRAPHIC_DATA] +1" at bounding box center [360, 327] width 100 height 72
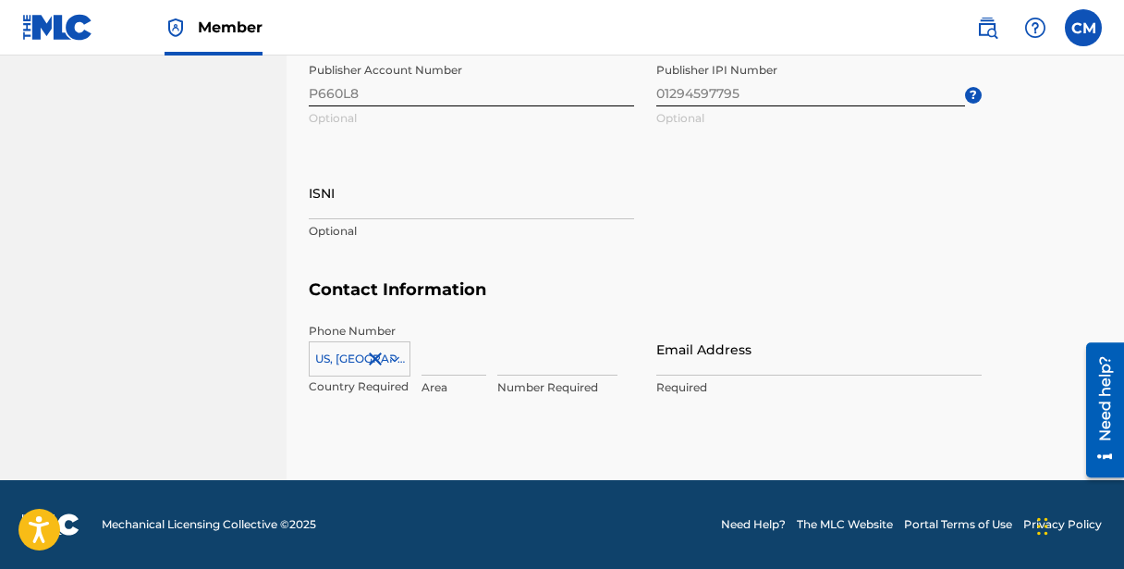
scroll to position [1013, 0]
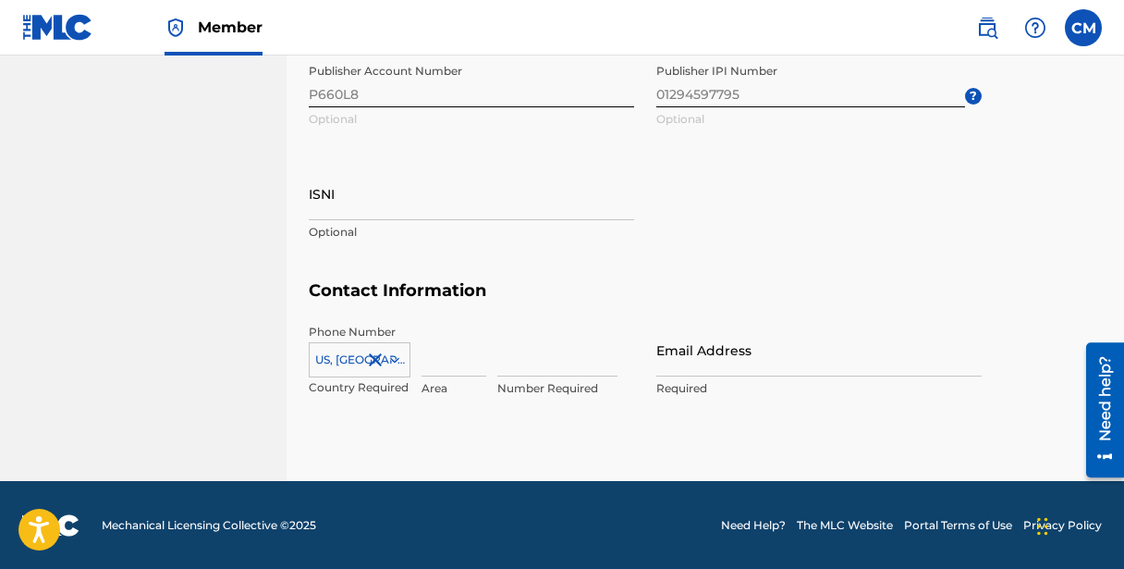
click at [459, 362] on input at bounding box center [454, 350] width 65 height 53
type input "323"
click at [520, 361] on input at bounding box center [557, 350] width 120 height 53
type input "8102101"
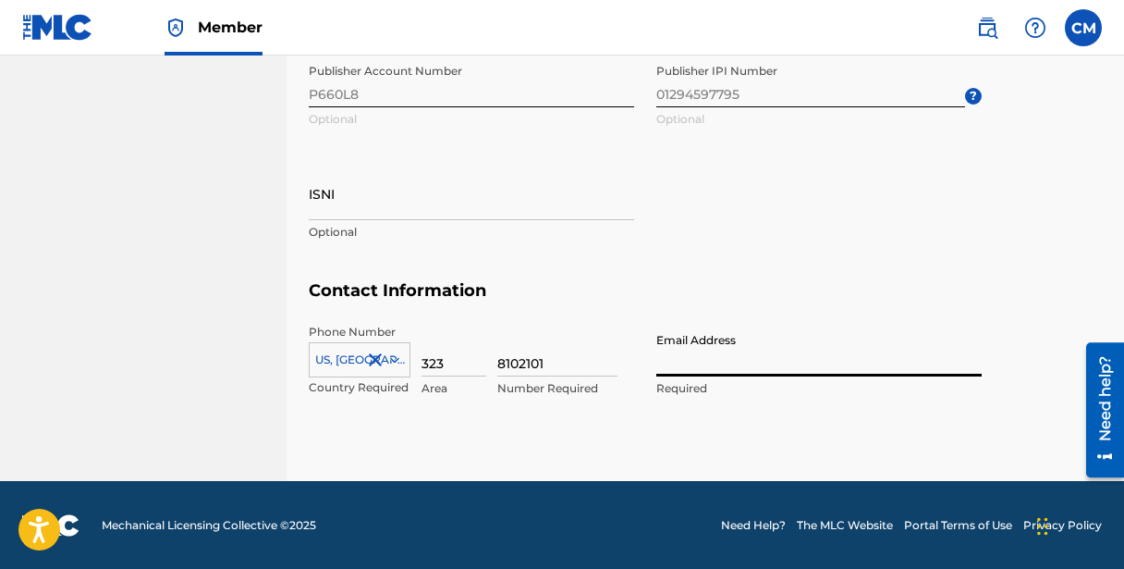
click at [684, 363] on input "Email Address" at bounding box center [818, 350] width 325 height 53
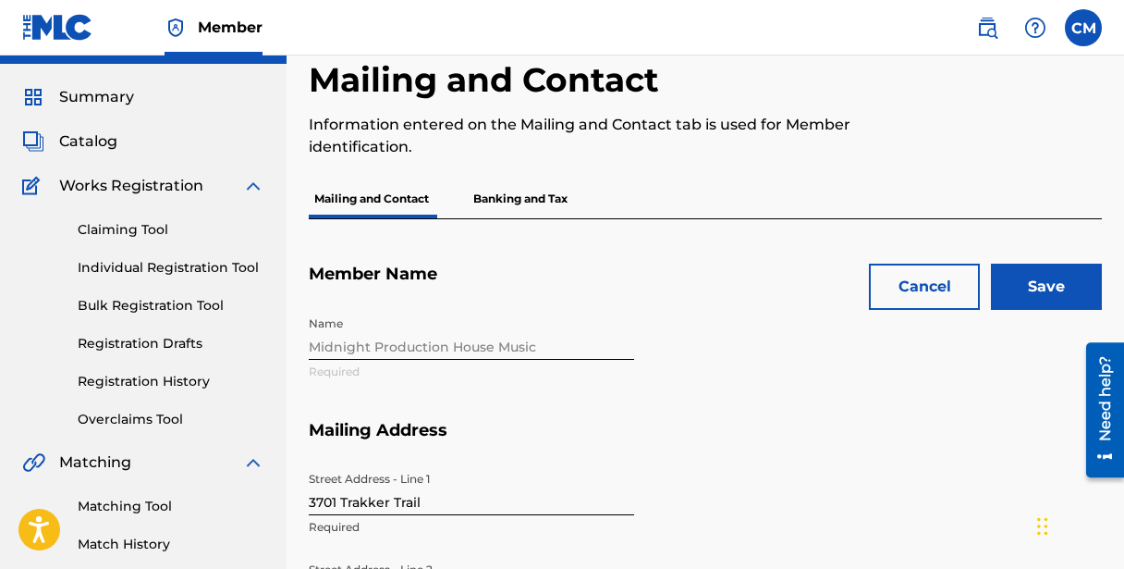
scroll to position [38, 0]
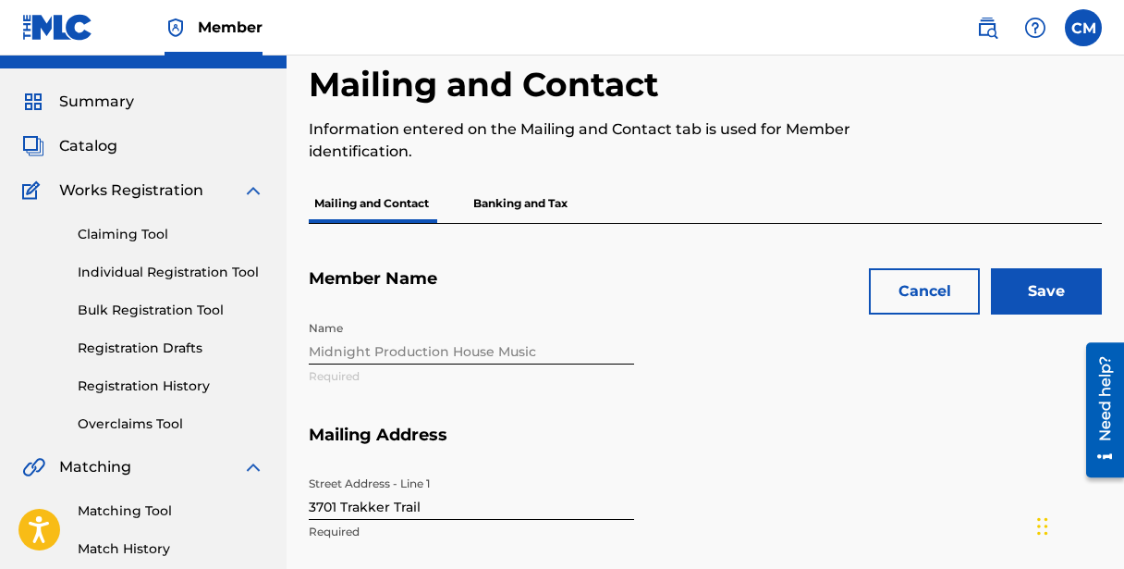
type input "[PERSON_NAME][EMAIL_ADDRESS][DOMAIN_NAME]"
click at [1033, 295] on input "Save" at bounding box center [1046, 291] width 111 height 46
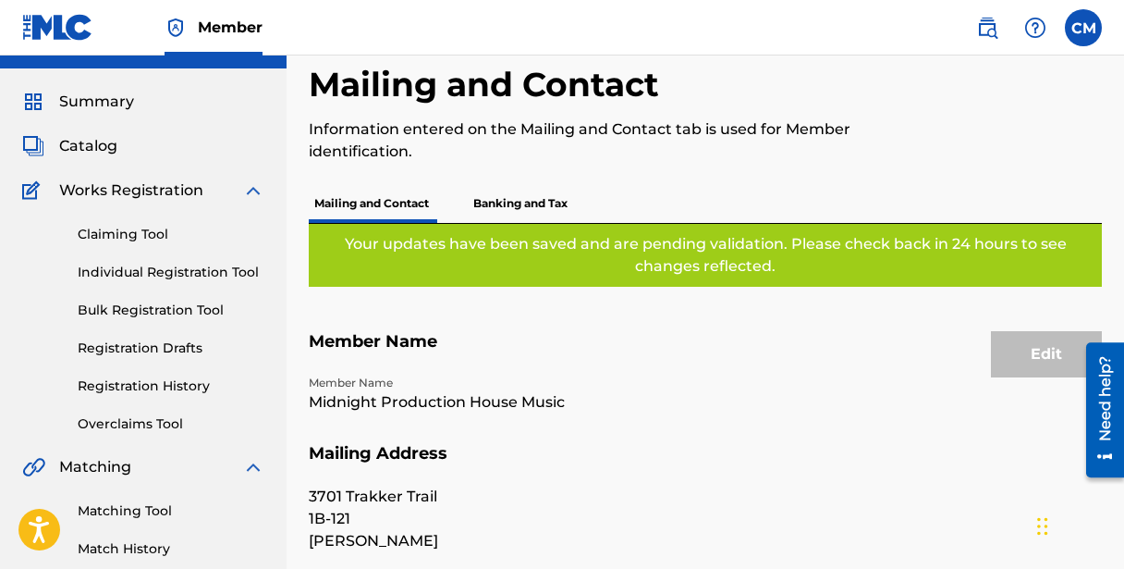
click at [538, 201] on p "Banking and Tax" at bounding box center [520, 203] width 105 height 39
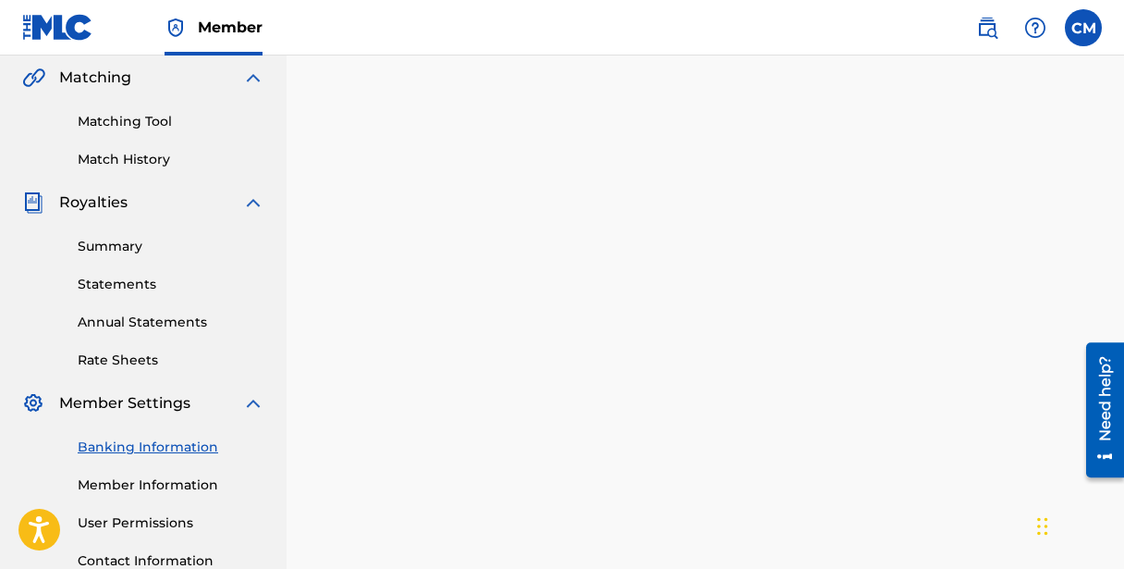
scroll to position [261, 0]
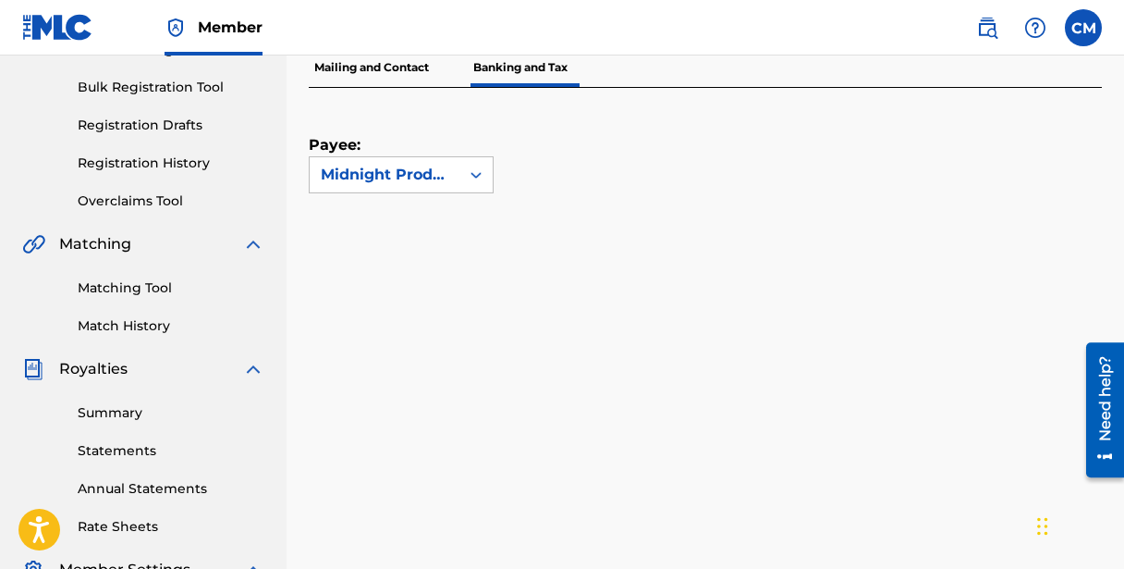
click at [1033, 21] on label at bounding box center [1083, 27] width 37 height 37
click at [1033, 28] on input "CM [PERSON_NAME] [PERSON_NAME][EMAIL_ADDRESS][DOMAIN_NAME] Notification Prefere…" at bounding box center [1083, 28] width 0 height 0
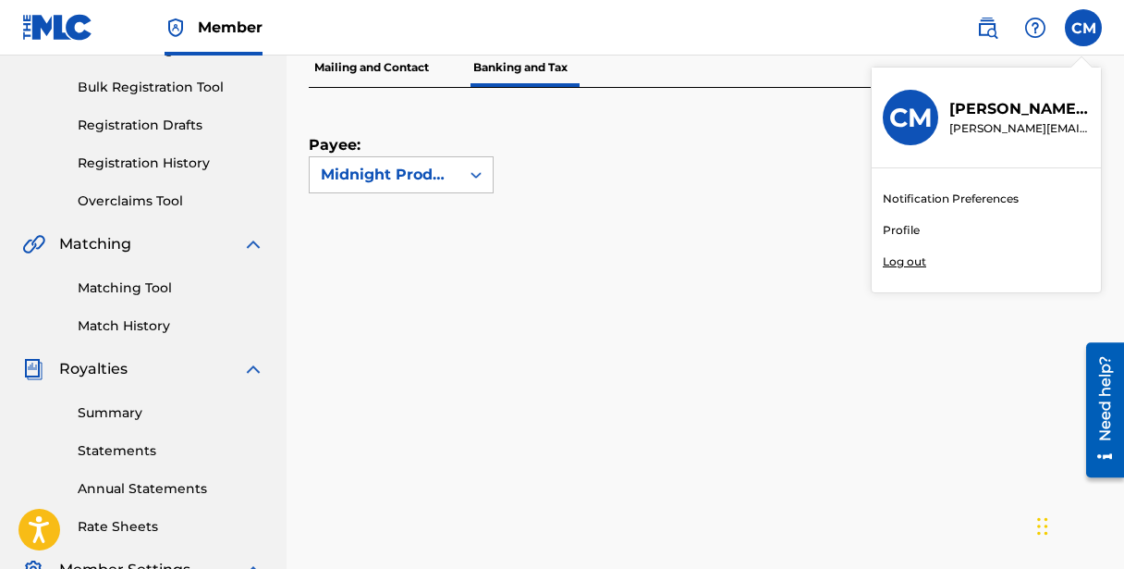
click at [912, 199] on link "Notification Preferences" at bounding box center [951, 198] width 136 height 17
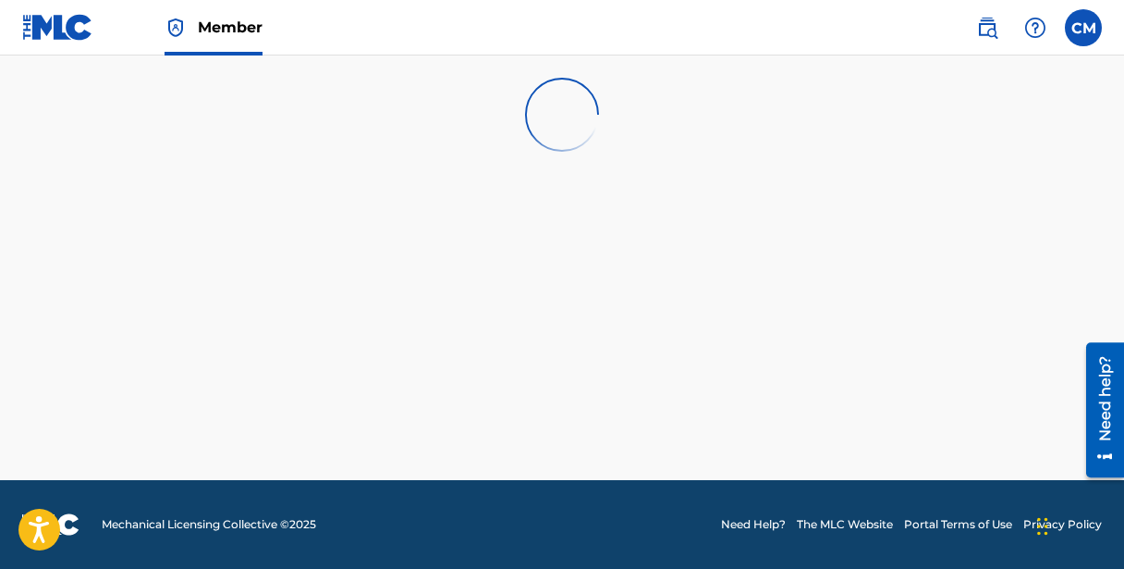
click at [1033, 29] on label at bounding box center [1083, 27] width 37 height 37
click at [1033, 28] on input "CM [PERSON_NAME] [PERSON_NAME][EMAIL_ADDRESS][DOMAIN_NAME] Notification Prefere…" at bounding box center [1083, 28] width 0 height 0
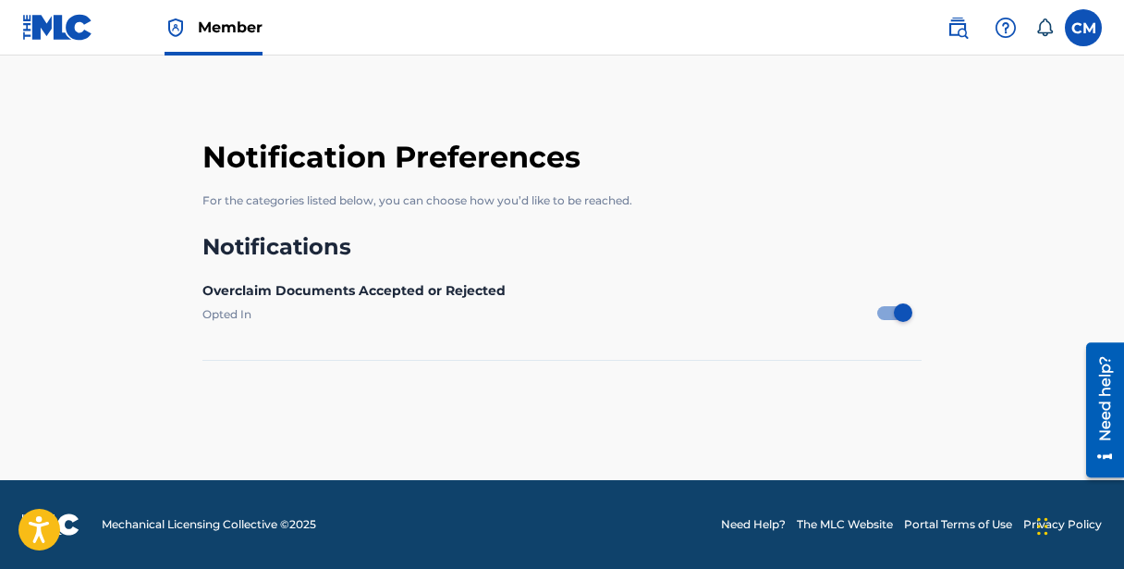
click at [324, 310] on label "Opted In" at bounding box center [539, 313] width 675 height 15
click at [908, 314] on div at bounding box center [903, 312] width 18 height 18
click at [887, 311] on div at bounding box center [886, 312] width 18 height 18
checkbox input "true"
click at [1079, 31] on label at bounding box center [1083, 27] width 37 height 37
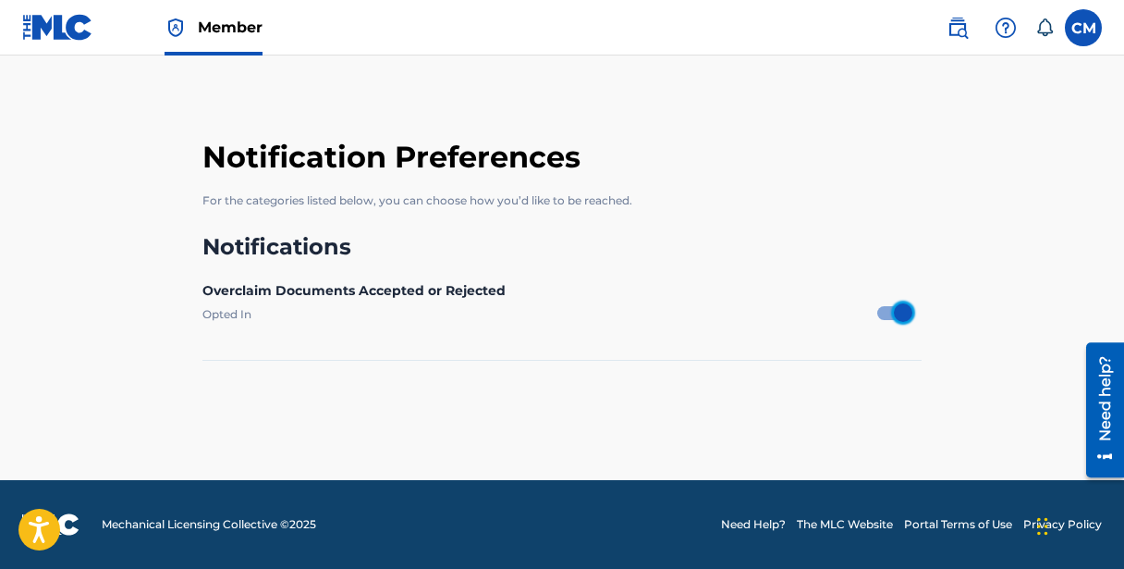
click at [1083, 28] on input "CM [PERSON_NAME] [PERSON_NAME][EMAIL_ADDRESS][DOMAIN_NAME] Notification Prefere…" at bounding box center [1083, 28] width 0 height 0
click at [813, 120] on div "Notification Preferences For the categories listed below, you can choose how yo…" at bounding box center [561, 167] width 719 height 113
click at [1046, 27] on icon at bounding box center [1044, 27] width 18 height 18
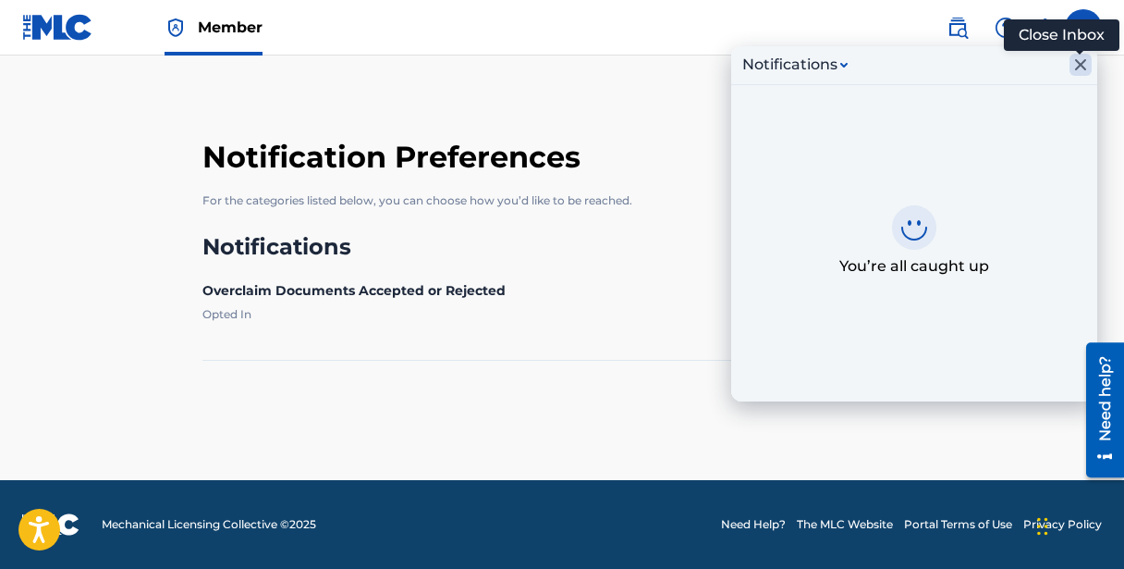
click at [1082, 67] on icon "Close Inbox" at bounding box center [1081, 65] width 22 height 22
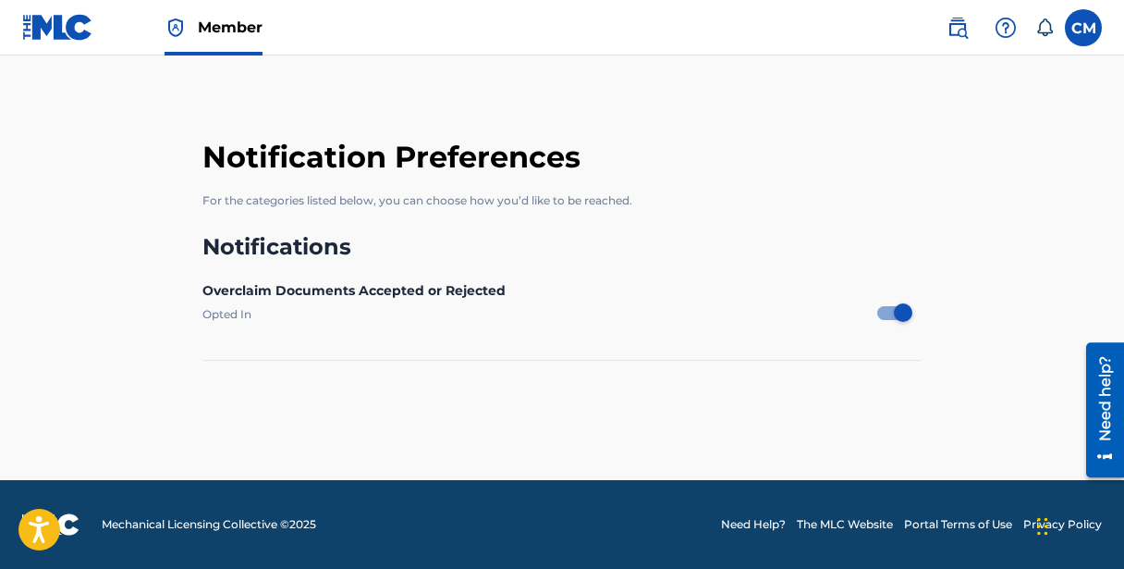
click at [1079, 36] on label at bounding box center [1083, 27] width 37 height 37
click at [1083, 28] on input "CM [PERSON_NAME] [PERSON_NAME][EMAIL_ADDRESS][DOMAIN_NAME] Notification Prefere…" at bounding box center [1083, 28] width 0 height 0
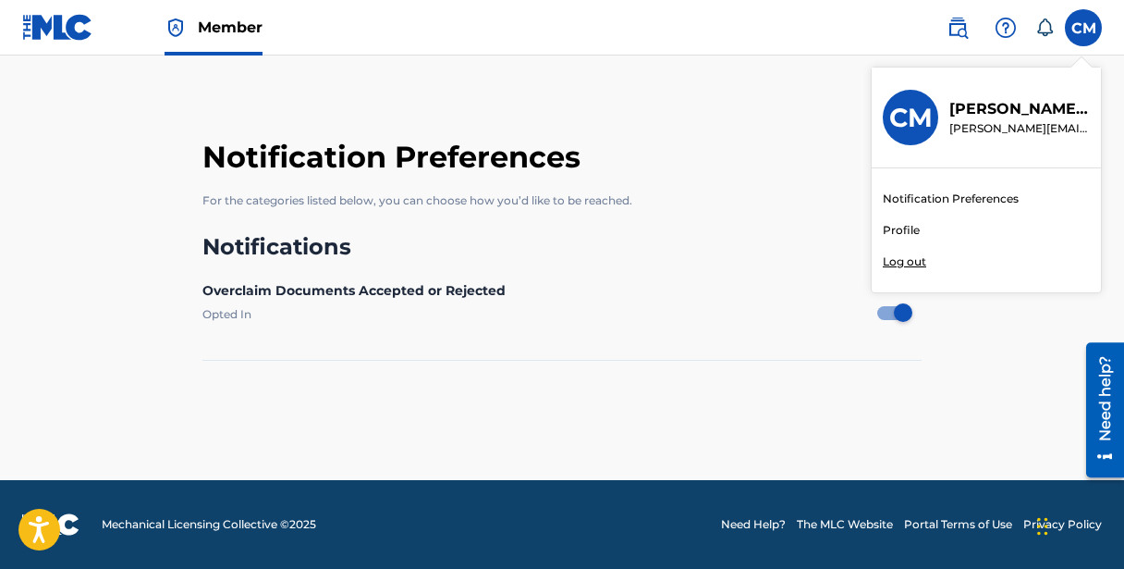
click at [903, 261] on p "Log out" at bounding box center [904, 261] width 43 height 17
click at [1083, 28] on input "CM [PERSON_NAME] [PERSON_NAME][EMAIL_ADDRESS][DOMAIN_NAME] Notification Prefere…" at bounding box center [1083, 28] width 0 height 0
